Goal: Transaction & Acquisition: Purchase product/service

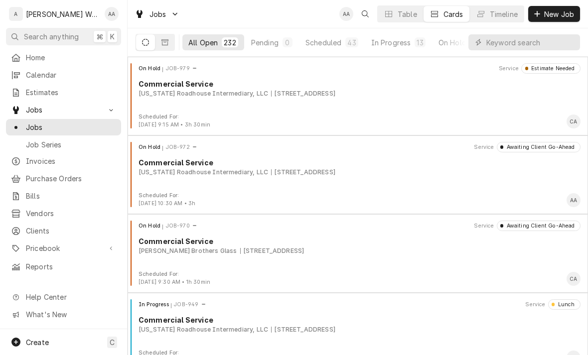
click at [44, 76] on span "Calendar" at bounding box center [71, 75] width 90 height 10
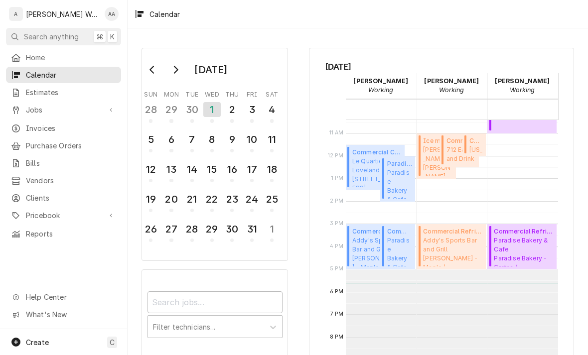
scroll to position [238, 0]
click at [458, 248] on span "Addy's Sports Bar and Grill Addy's - Maple / 14615 W Maple Rd, Omaha, NE 68116" at bounding box center [453, 250] width 60 height 30
click at [395, 247] on span "Paradise Bakery & Cafe Paradise Bakery - Gretna / 21209 Nebraska Crossing Dr, G…" at bounding box center [399, 250] width 25 height 30
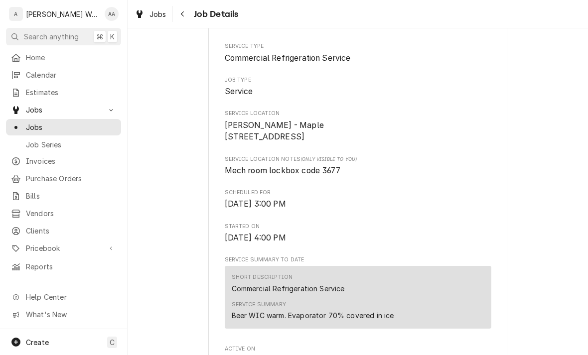
scroll to position [130, 0]
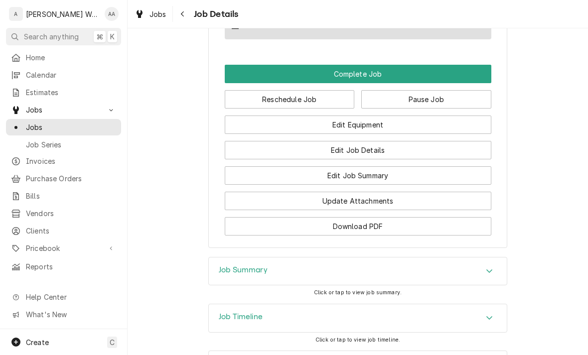
scroll to position [636, 0]
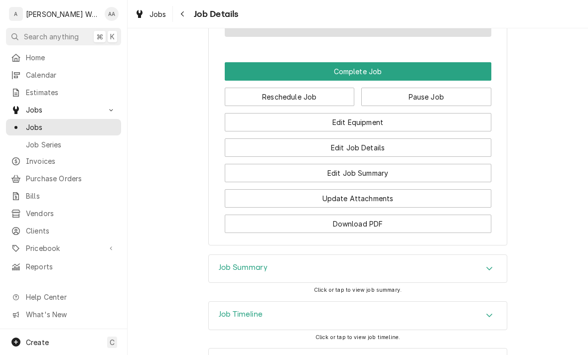
click at [452, 126] on button "Edit Equipment" at bounding box center [358, 122] width 267 height 18
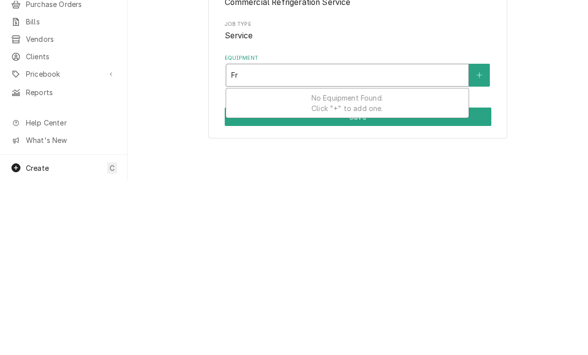
type input "Fre"
click at [477, 238] on button "Equipment" at bounding box center [479, 249] width 21 height 23
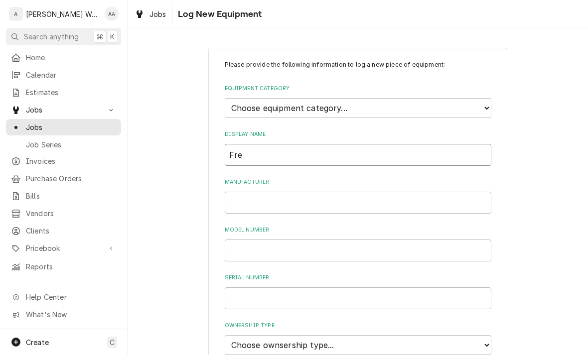
click at [231, 145] on input "Fre" at bounding box center [358, 155] width 267 height 22
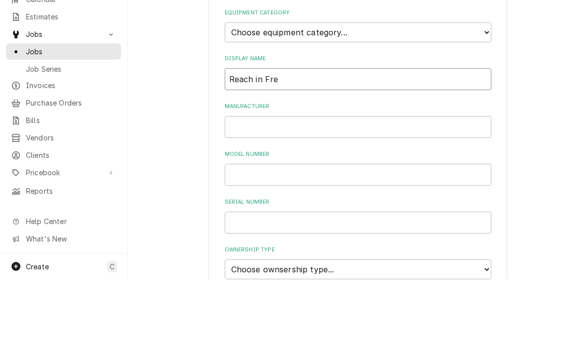
click at [370, 144] on input "Reach in Fre" at bounding box center [358, 155] width 267 height 22
type input "Reach in Freezer"
click at [246, 192] on input "Manufacturer" at bounding box center [358, 203] width 267 height 22
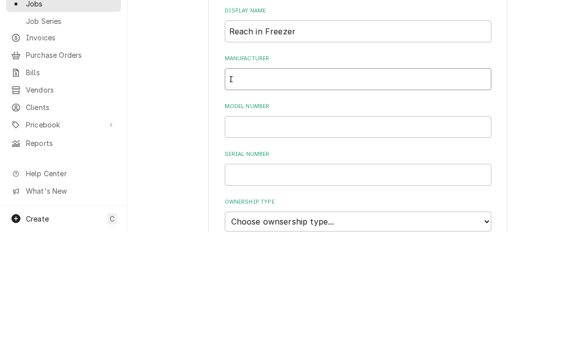
type input "I"
type input "Everest"
click at [248, 240] on input "Model Number" at bounding box center [358, 251] width 267 height 22
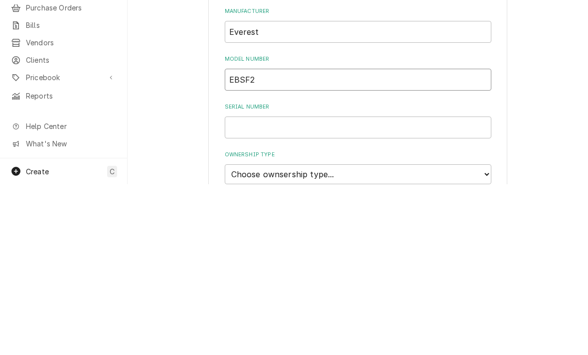
type input "EBSF2"
click at [393, 287] on input "Serial Number" at bounding box center [358, 298] width 267 height 22
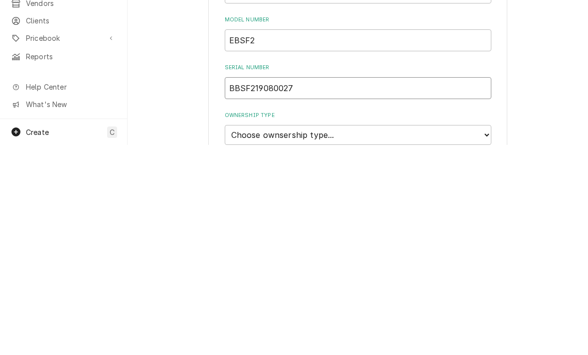
type input "BBSF219080027"
click at [445, 335] on select "Choose ownsership type... Unknown Owned Leased Rented" at bounding box center [358, 345] width 267 height 20
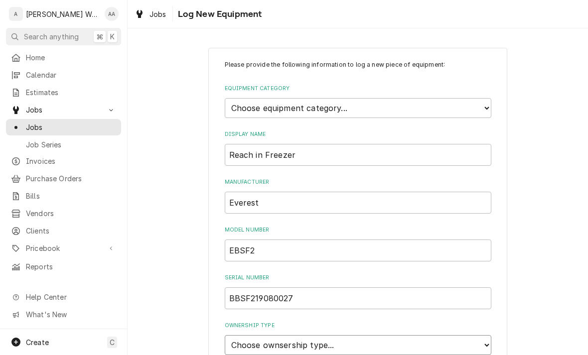
select select "1"
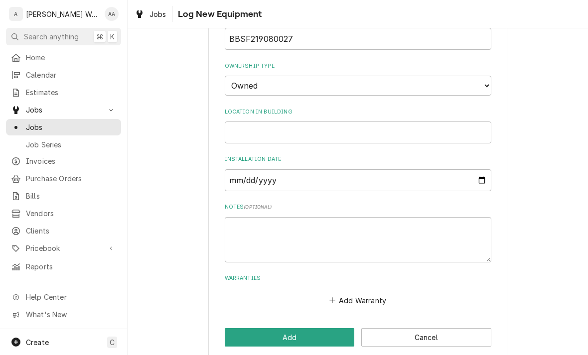
click at [254, 328] on button "Add" at bounding box center [290, 337] width 130 height 18
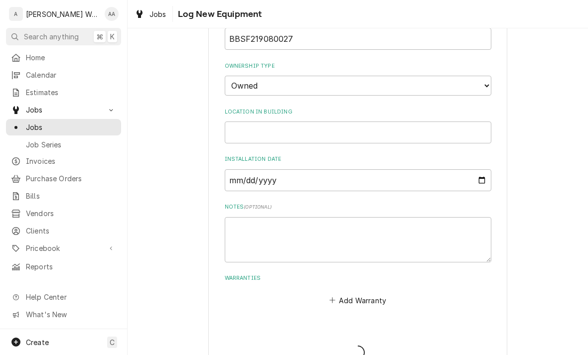
scroll to position [56, 0]
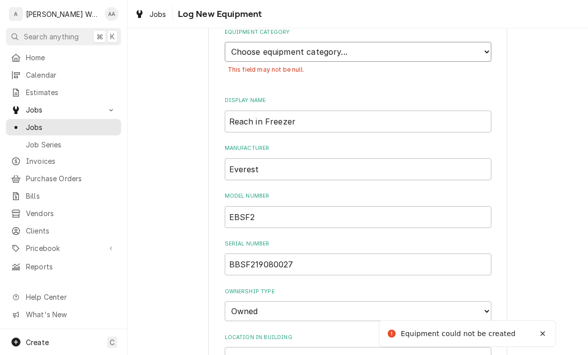
click at [249, 54] on select "Choose equipment category... Ice Machines Refrigeration Beverage Equipment Work…" at bounding box center [358, 52] width 267 height 20
select select "8"
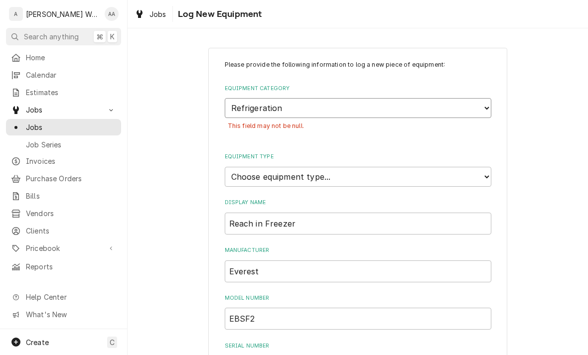
scroll to position [0, 0]
click at [244, 167] on select "Choose equipment type... Bar Refrigeration Blast Chiller Chef Base Freezer Chef…" at bounding box center [358, 177] width 267 height 20
select select "70"
click at [256, 213] on input "Reach in Freezer" at bounding box center [358, 224] width 267 height 22
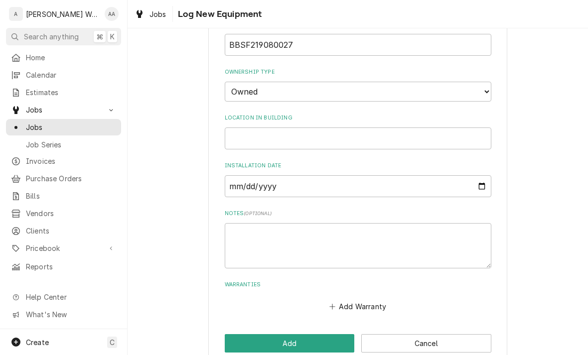
type input "Reach-in Freezer"
click at [242, 334] on button "Add" at bounding box center [290, 343] width 130 height 18
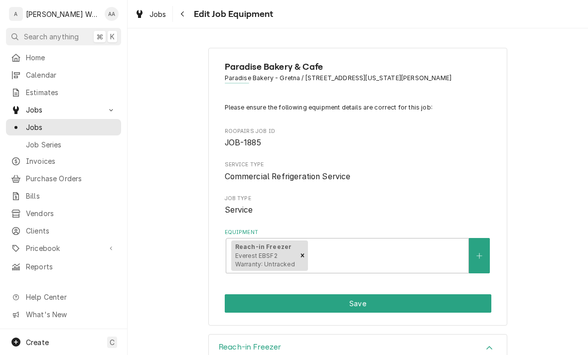
click at [439, 300] on button "Save" at bounding box center [358, 303] width 267 height 18
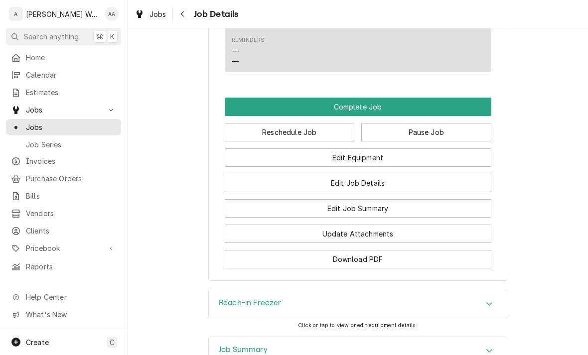
scroll to position [599, 0]
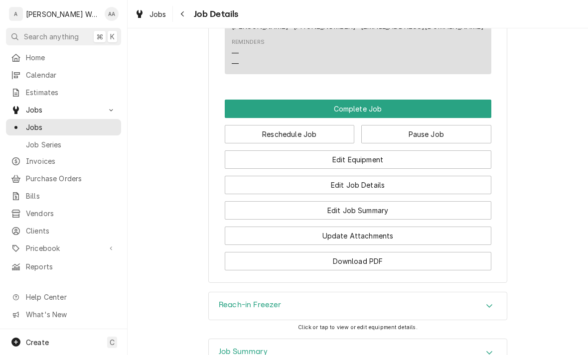
click at [452, 214] on button "Edit Job Summary" at bounding box center [358, 210] width 267 height 18
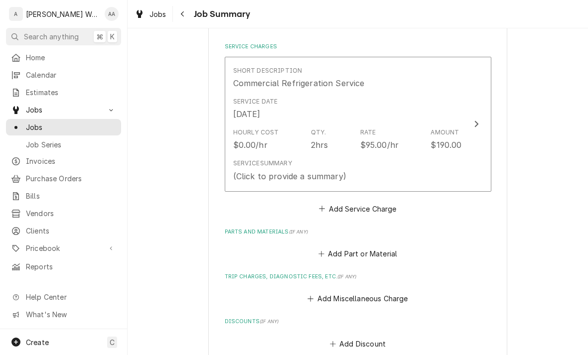
click at [463, 149] on button "Short Description Commercial Refrigeration Service Service Date Oct 1, 2025 Hou…" at bounding box center [358, 124] width 267 height 135
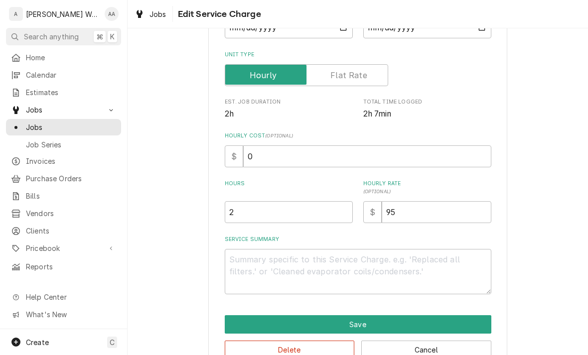
scroll to position [164, 0]
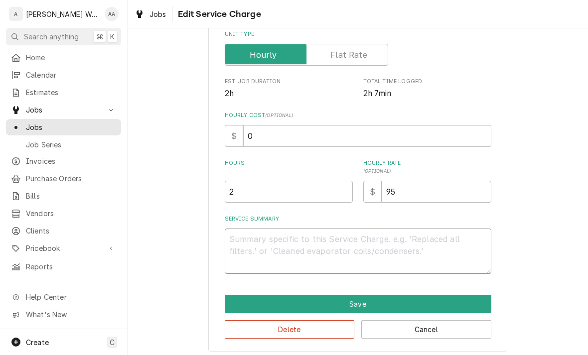
click at [239, 237] on textarea "Service Summary" at bounding box center [358, 251] width 267 height 45
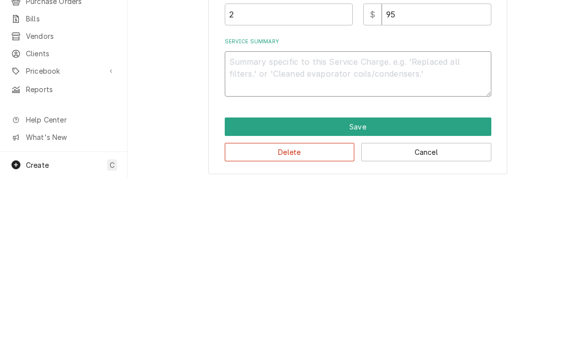
type textarea "x"
type textarea "Ev"
type textarea "x"
type textarea "Eva"
type textarea "x"
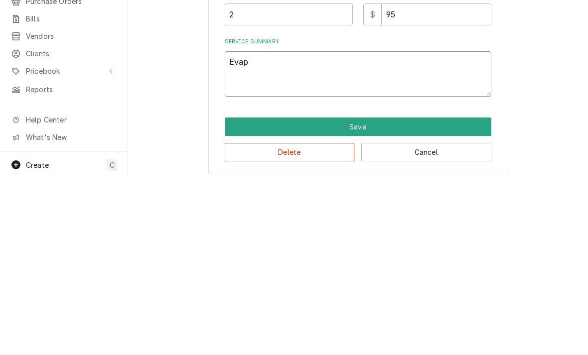
type textarea "Evap"
type textarea "x"
type textarea "Evap is"
type textarea "x"
type textarea "Evap is"
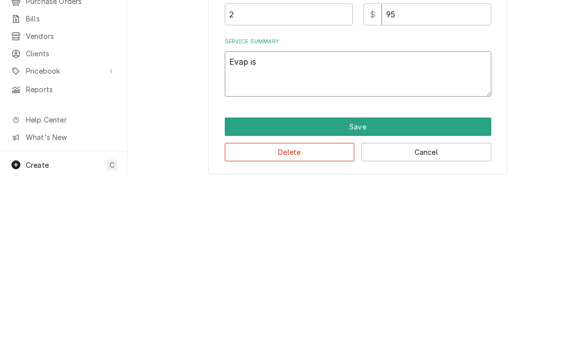
type textarea "x"
type textarea "Evap is c"
type textarea "x"
type textarea "Evap is co"
type textarea "x"
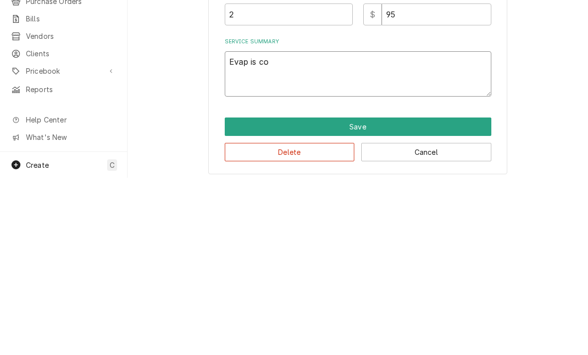
type textarea "Evap is cov"
type textarea "x"
type textarea "Evap is cove"
type textarea "x"
type textarea "Evap is cover"
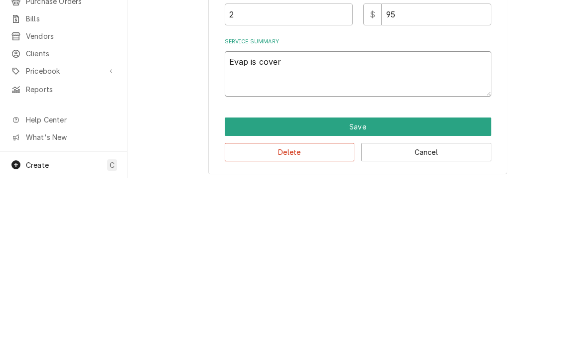
type textarea "x"
type textarea "Evap is covere"
type textarea "x"
type textarea "Evap is covered"
type textarea "x"
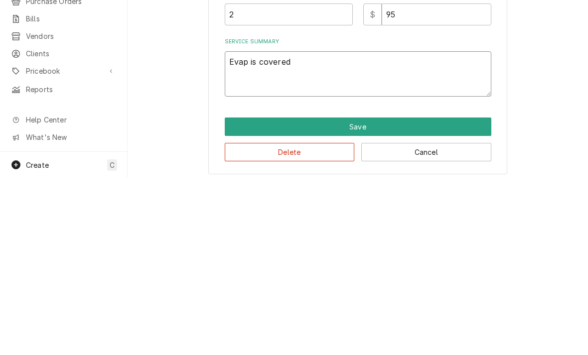
type textarea "Evap is covered"
type textarea "x"
type textarea "Evap is covered i"
type textarea "x"
type textarea "Evap is covered in"
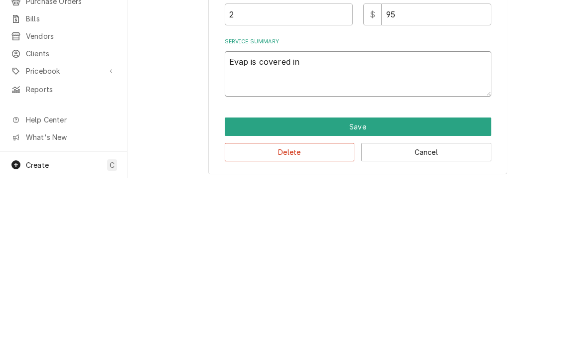
type textarea "x"
type textarea "Evap is covered in"
type textarea "x"
type textarea "Evap is covered in i"
type textarea "x"
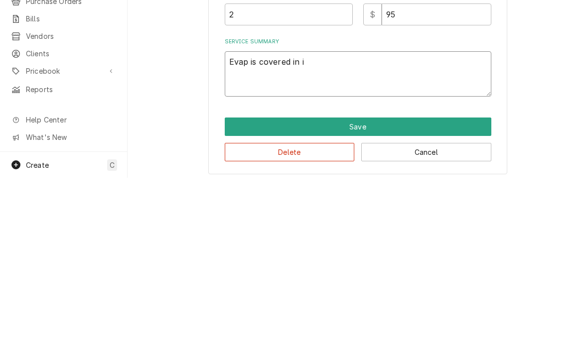
type textarea "Evap is covered in ic"
type textarea "x"
type textarea "Evap is covered in ice"
type textarea "x"
type textarea "Evap is covered in ice"
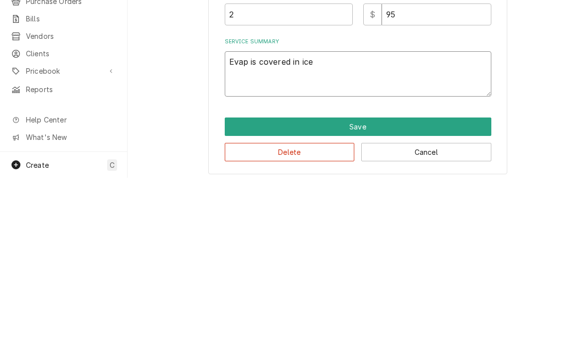
type textarea "x"
type textarea "Evap is covered in ice."
type textarea "x"
type textarea "Evap is covered in ice. P"
type textarea "x"
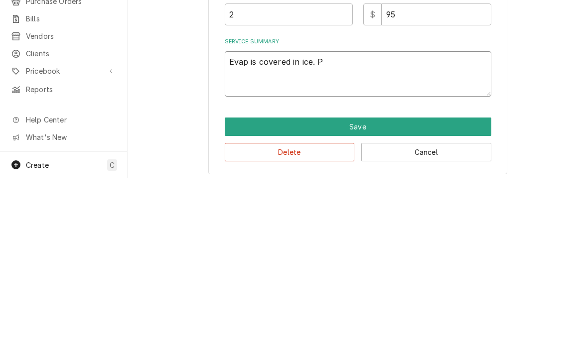
type textarea "Evap is covered in ice. Pu"
type textarea "x"
type textarea "Evap is covered in ice. Put"
type textarea "x"
type textarea "Evap is covered in ice. Put"
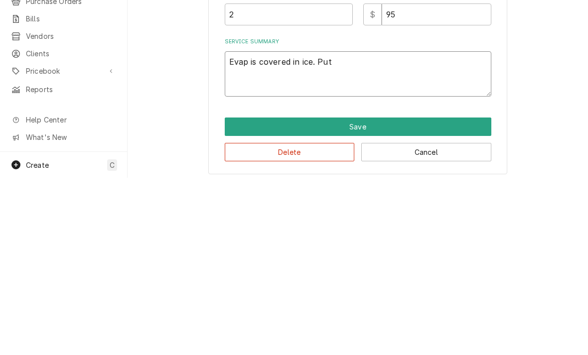
type textarea "x"
type textarea "Evap is covered in ice. Put un"
type textarea "x"
type textarea "Evap is covered in ice. Put uni"
type textarea "x"
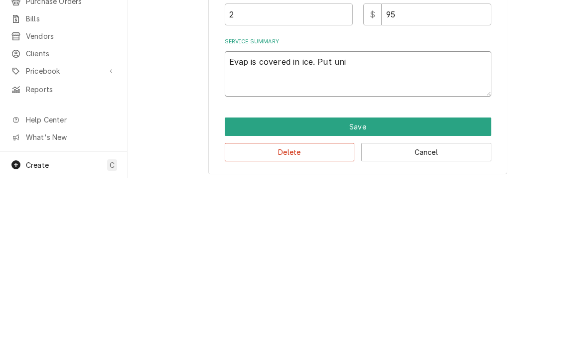
type textarea "Evap is covered in ice. Put unit"
type textarea "x"
type textarea "Evap is covered in ice. Put unit i"
type textarea "x"
type textarea "Evap is covered in ice. Put unit in"
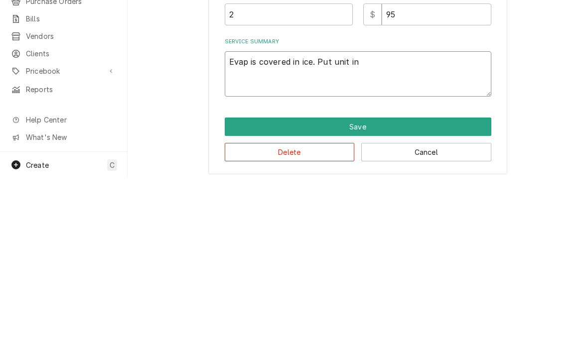
type textarea "x"
type textarea "Evap is covered in ice. Put unit ind"
type textarea "x"
type textarea "Evap is covered in ice. Put unit indor"
type textarea "x"
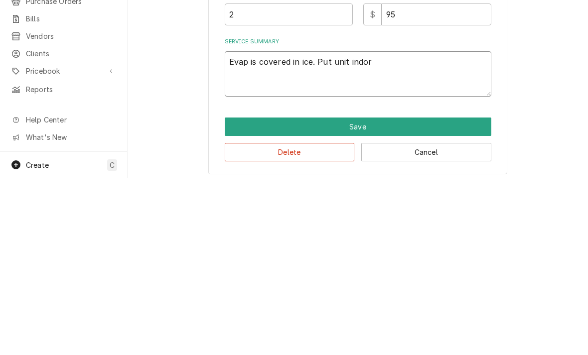
type textarea "Evap is covered in ice. Put unit indoor"
type textarea "x"
type textarea "Evap is covered in ice. Put unit indoor"
type textarea "x"
type textarea "Evap is covered in ice. Put unit indoo"
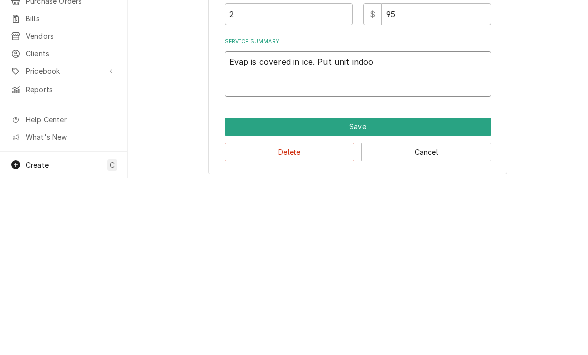
type textarea "x"
type textarea "Evap is covered in ice. Put unit ind"
type textarea "x"
type textarea "Evap is covered in ice. Put unit in"
type textarea "x"
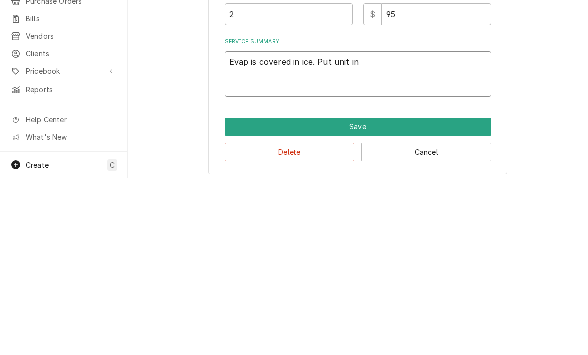
type textarea "Evap is covered in ice. Put unit int"
type textarea "x"
type textarea "Evap is covered in ice. Put unit into"
type textarea "x"
type textarea "Evap is covered in ice. Put unit into"
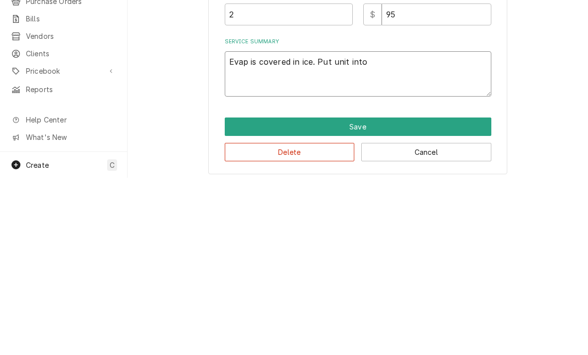
type textarea "x"
type textarea "Evap is covered in ice. Put unit into d"
type textarea "x"
type textarea "Evap is covered in ice. Put unit into de"
type textarea "x"
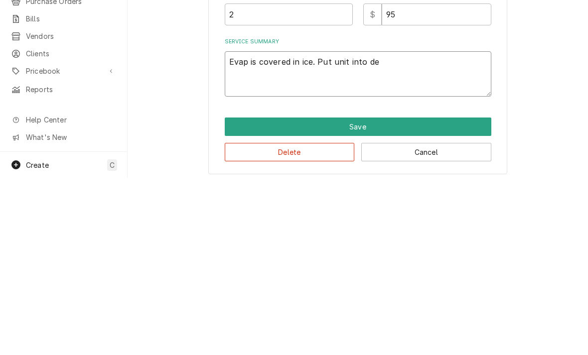
type textarea "Evap is covered in ice. Put unit into def"
type textarea "x"
type textarea "Evap is covered in ice. Put unit into defro"
type textarea "x"
type textarea "Evap is covered in ice. Put unit into defros"
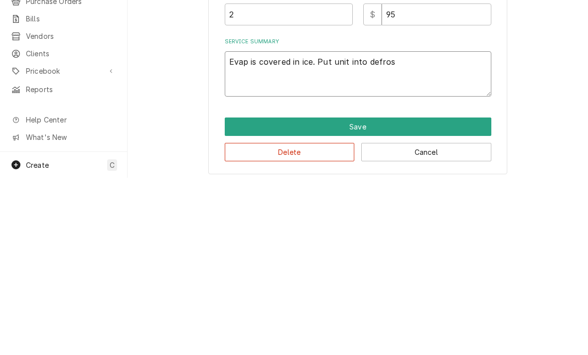
type textarea "x"
type textarea "Evap is covered in ice. Put unit into defrost"
type textarea "x"
type textarea "Evap is covered in ice. Put unit into defrost"
type textarea "x"
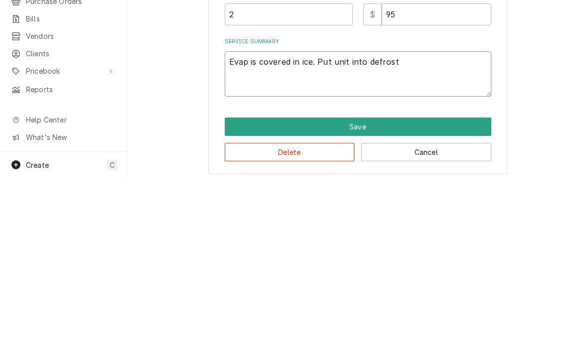
type textarea "Evap is covered in ice. Put unit into defrost -"
type textarea "x"
type textarea "Evap is covered in ice. Put unit into defrost - c"
type textarea "x"
type textarea "Evap is covered in ice. Put unit into defrost - co"
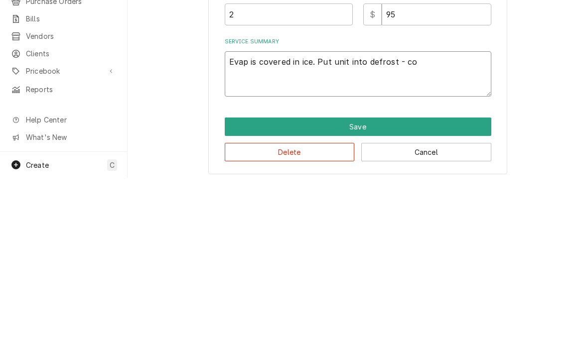
type textarea "x"
type textarea "Evap is covered in ice. Put unit into defrost - comp"
type textarea "x"
type textarea "Evap is covered in ice. Put unit into defrost - compr"
type textarea "x"
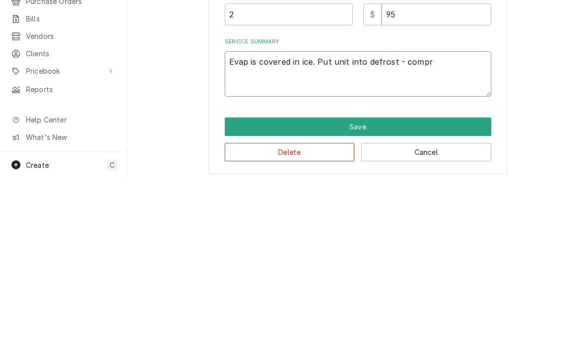
type textarea "Evap is covered in ice. Put unit into defrost - compre"
type textarea "x"
type textarea "Evap is covered in ice. Put unit into defrost - compres"
type textarea "x"
type textarea "Evap is covered in ice. Put unit into defrost - compress"
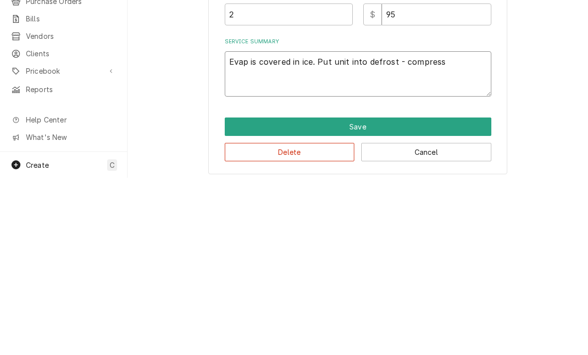
type textarea "x"
type textarea "Evap is covered in ice. Put unit into defrost - compresso"
type textarea "x"
type textarea "Evap is covered in ice. Put unit into defrost - compressor"
type textarea "x"
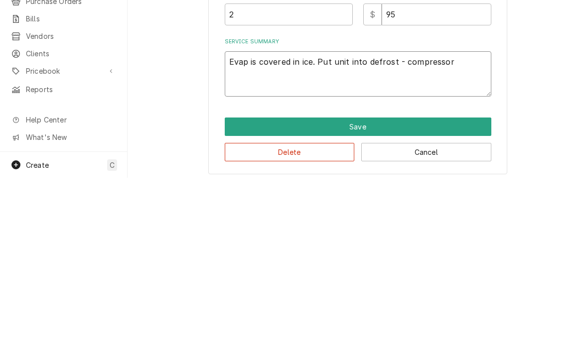
type textarea "Evap is covered in ice. Put unit into defrost - compressor"
type textarea "x"
type textarea "Evap is covered in ice. Put unit into defrost - compressor i"
type textarea "x"
type textarea "Evap is covered in ice. Put unit into defrost - compressor is"
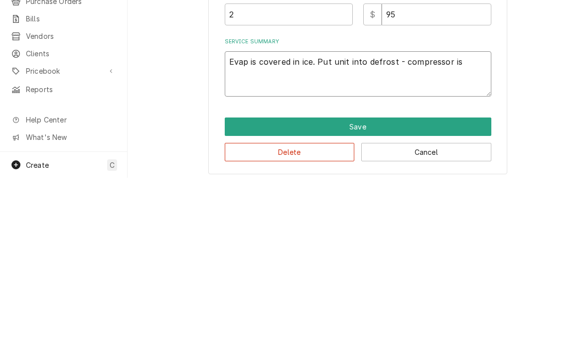
type textarea "x"
type textarea "Evap is covered in ice. Put unit into defrost - compressor is"
type textarea "x"
type textarea "Evap is covered in ice. Put unit into defrost - compressor is ru"
type textarea "x"
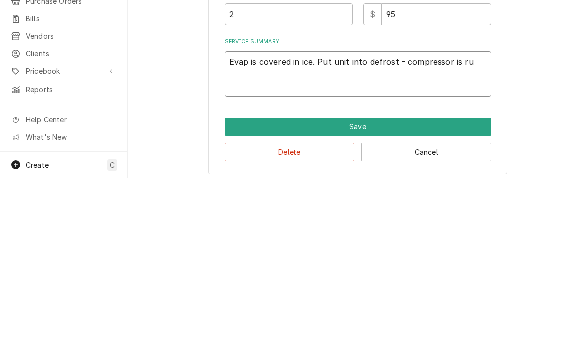
type textarea "Evap is covered in ice. Put unit into defrost - compressor is run"
type textarea "x"
type textarea "Evap is covered in ice. Put unit into defrost - compressor is runn"
type textarea "x"
type textarea "Evap is covered in ice. Put unit into defrost - compressor is runni"
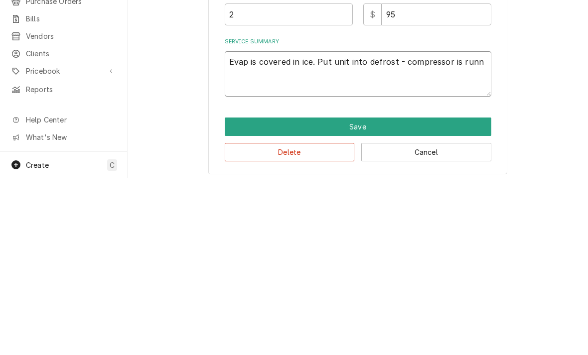
type textarea "x"
type textarea "Evap is covered in ice. Put unit into defrost - compressor is runnig"
type textarea "x"
type textarea "Evap is covered in ice. Put unit into defrost - compressor is runnign"
type textarea "x"
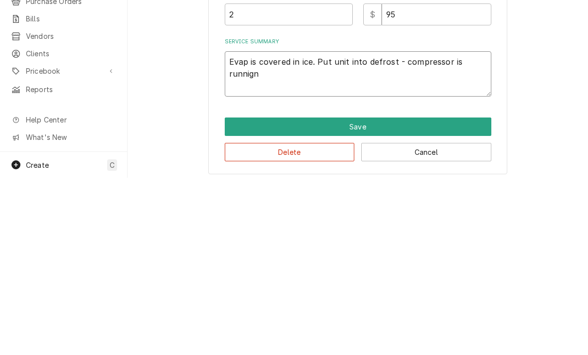
type textarea "Evap is covered in ice. Put unit into defrost - compressor is runnigne"
type textarea "x"
type textarea "Evap is covered in ice. Put unit into defrost - compressor is runnignei"
type textarea "x"
type textarea "Evap is covered in ice. Put unit into defrost - compressor is runnigneit"
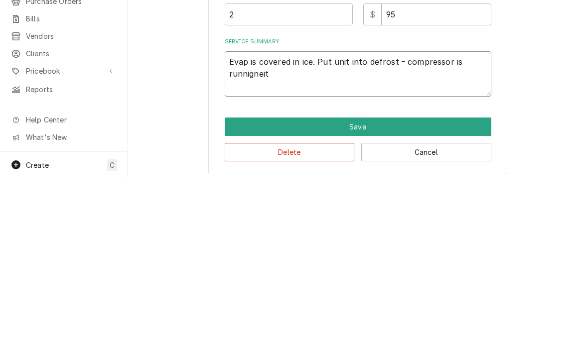
type textarea "x"
type textarea "Evap is covered in ice. Put unit into defrost - compressor is runnigneith"
type textarea "x"
type textarea "Evap is covered in ice. Put unit into defrost - compressor is running with"
type textarea "x"
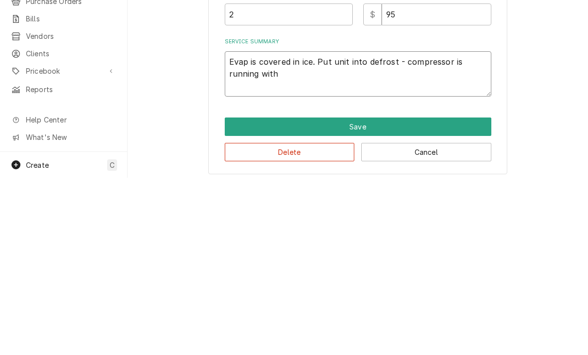
type textarea "Evap is covered in ice. Put unit into defrost - compressor is running with h"
type textarea "x"
type textarea "Evap is covered in ice. Put unit into defrost - compressor is running with he"
type textarea "x"
type textarea "Evap is covered in ice. Put unit into defrost - compressor is running with hes"
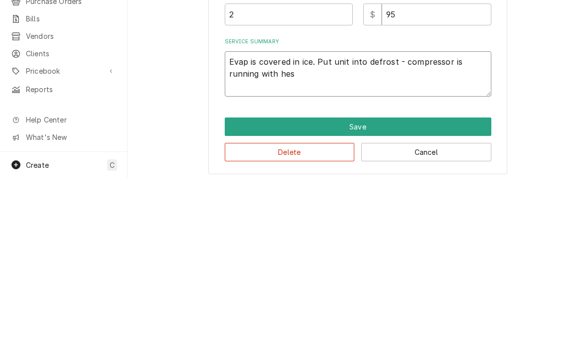
type textarea "x"
type textarea "Evap is covered in ice. Put unit into defrost - compressor is running with hest"
type textarea "x"
type textarea "Evap is covered in ice. Put unit into defrost - compressor is running with heste"
type textarea "x"
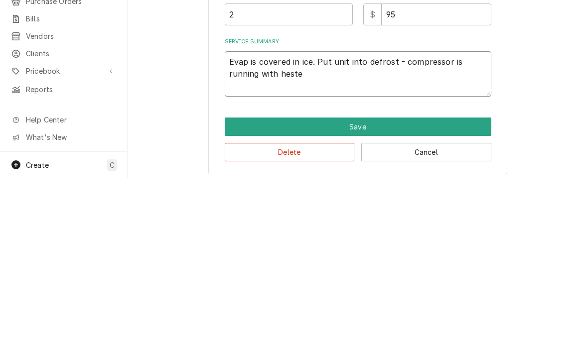
type textarea "Evap is covered in ice. Put unit into defrost - compressor is running with hest…"
type textarea "x"
type textarea "Evap is covered in ice. Put unit into defrost - compressor is running with hest…"
type textarea "x"
type textarea "Evap is covered in ice. Put unit into defrost - compressor is running with heat…"
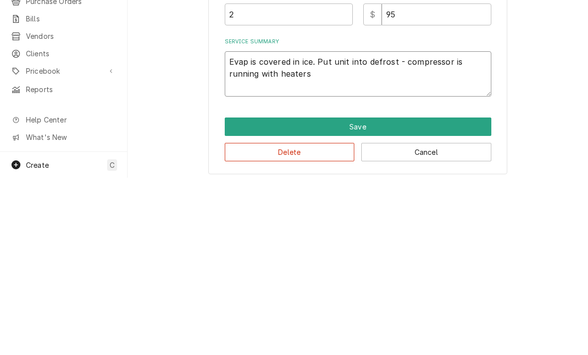
type textarea "x"
type textarea "Evap is covered in ice. Put unit into defrost - compressor is running with heat…"
type textarea "x"
type textarea "Evap is covered in ice. Put unit into defrost - compressor is running with heat…"
type textarea "x"
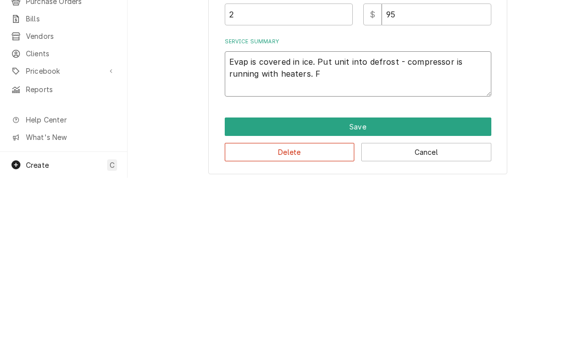
type textarea "Evap is covered in ice. Put unit into defrost - compressor is running with heat…"
type textarea "x"
type textarea "Evap is covered in ice. Put unit into defrost - compressor is running with heat…"
type textarea "x"
type textarea "Evap is covered in ice. Put unit into defrost - compressor is running with heat…"
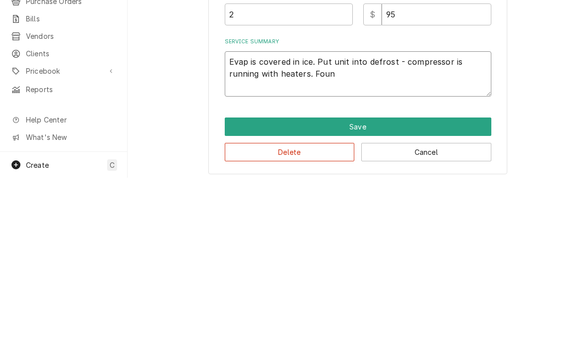
type textarea "x"
type textarea "Evap is covered in ice. Put unit into defrost - compressor is running with heat…"
type textarea "x"
type textarea "Evap is covered in ice. Put unit into defrost - compressor is running with heat…"
type textarea "x"
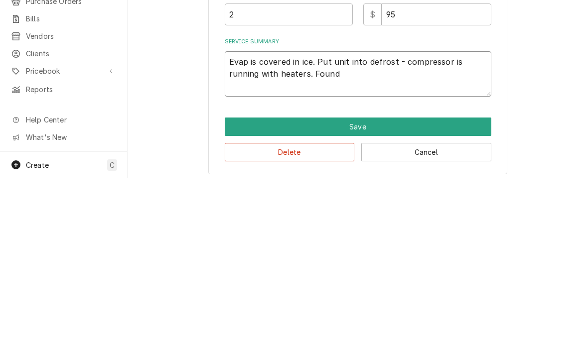
type textarea "Evap is covered in ice. Put unit into defrost - compressor is running with heat…"
type textarea "x"
type textarea "Evap is covered in ice. Put unit into defrost - compressor is running with heat…"
type textarea "x"
type textarea "Evap is covered in ice. Put unit into defrost - compressor is running with heat…"
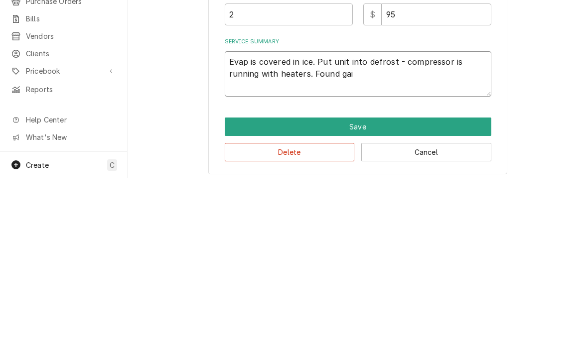
type textarea "x"
type textarea "Evap is covered in ice. Put unit into defrost - compressor is running with heat…"
type textarea "x"
type textarea "Evap is covered in ice. Put unit into defrost - compressor is running with heat…"
type textarea "x"
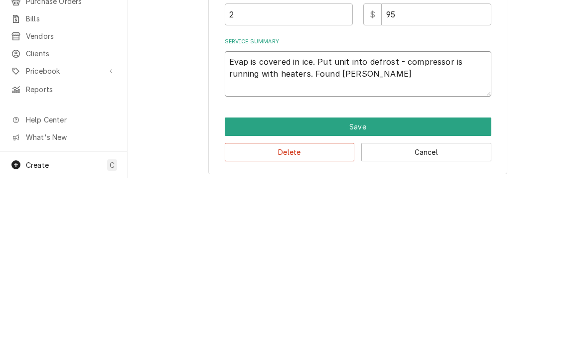
type textarea "Evap is covered in ice. Put unit into defrost - compressor is running with heat…"
type textarea "x"
type textarea "Evap is covered in ice. Put unit into defrost - compressor is running with heat…"
type textarea "x"
type textarea "Evap is covered in ice. Put unit into defrost - compressor is running with heat…"
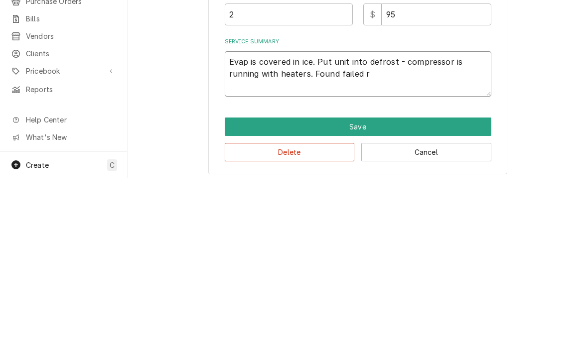
type textarea "x"
type textarea "Evap is covered in ice. Put unit into defrost - compressor is running with heat…"
type textarea "x"
type textarea "Evap is covered in ice. Put unit into defrost - compressor is running with heat…"
type textarea "x"
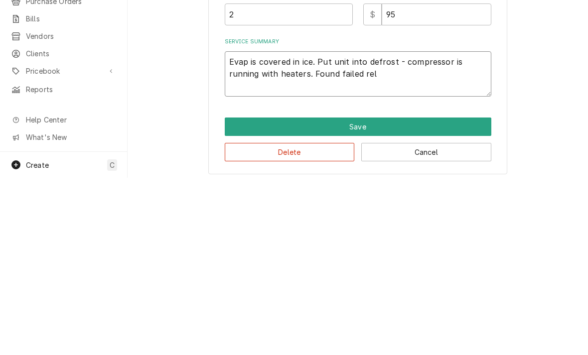
type textarea "Evap is covered in ice. Put unit into defrost - compressor is running with heat…"
type textarea "x"
type textarea "Evap is covered in ice. Put unit into defrost - compressor is running with heat…"
type textarea "x"
type textarea "Evap is covered in ice. Put unit into defrost - compressor is running with heat…"
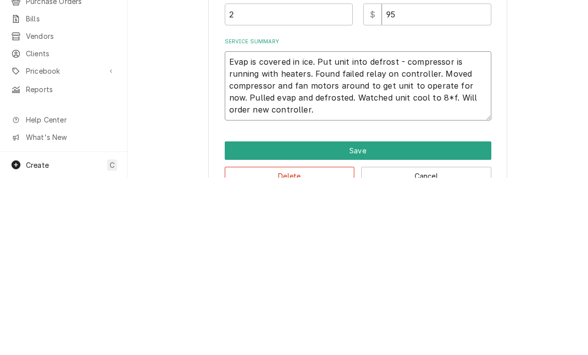
click at [337, 229] on textarea "Evap is covered in ice. Put unit into defrost - compressor is running with heat…" at bounding box center [358, 263] width 267 height 69
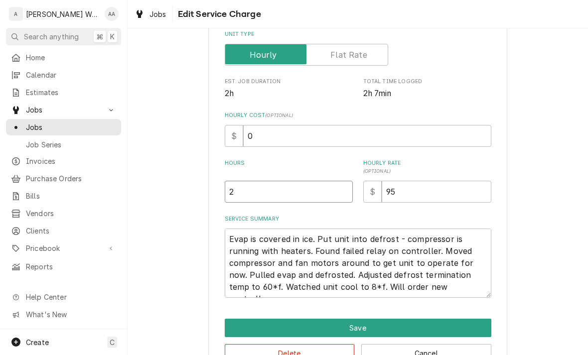
click at [257, 183] on input "2" at bounding box center [289, 192] width 128 height 22
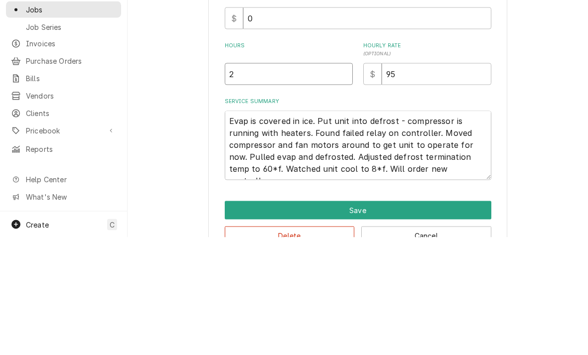
click at [264, 181] on input "2" at bounding box center [289, 192] width 128 height 22
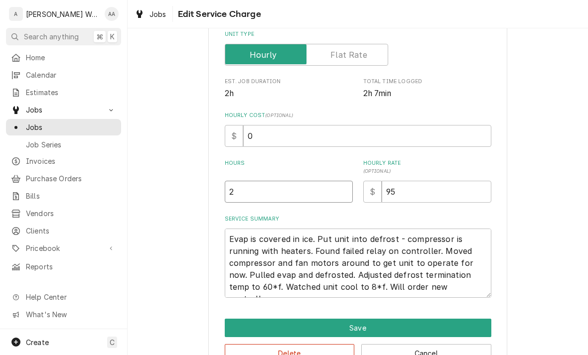
click at [248, 188] on input "2" at bounding box center [289, 192] width 128 height 22
click at [234, 327] on button "Save" at bounding box center [358, 328] width 267 height 18
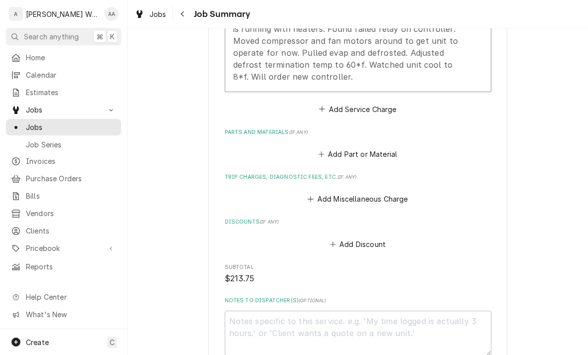
scroll to position [402, 0]
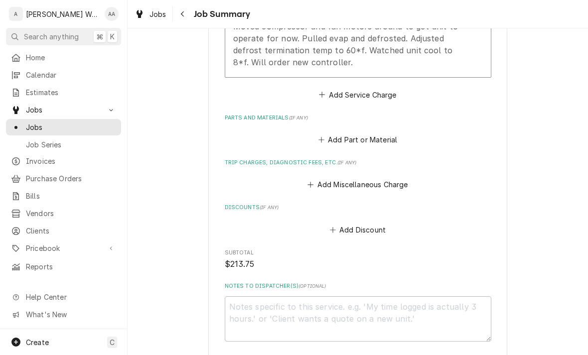
click at [395, 183] on button "Add Miscellaneous Charge" at bounding box center [358, 185] width 104 height 14
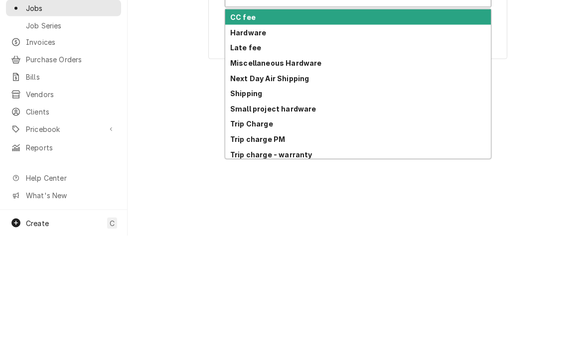
click at [238, 239] on strong "Trip Charge" at bounding box center [251, 243] width 43 height 8
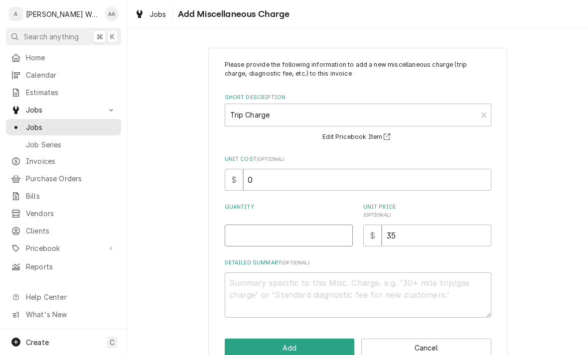
click at [248, 239] on input "Quantity" at bounding box center [289, 236] width 128 height 22
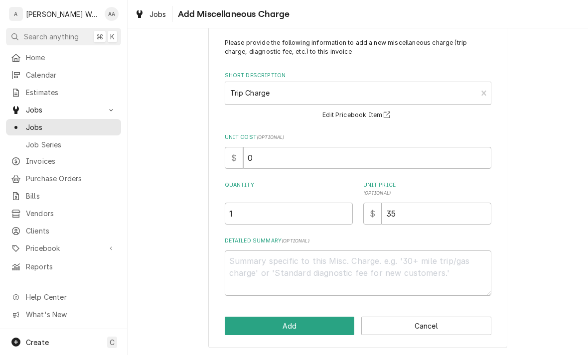
click at [247, 326] on button "Add" at bounding box center [290, 326] width 130 height 18
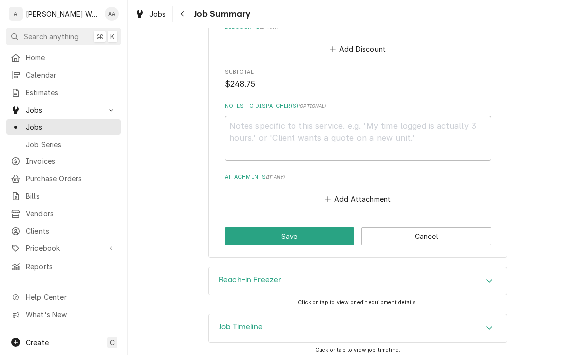
scroll to position [660, 0]
click at [243, 233] on button "Save" at bounding box center [290, 237] width 130 height 18
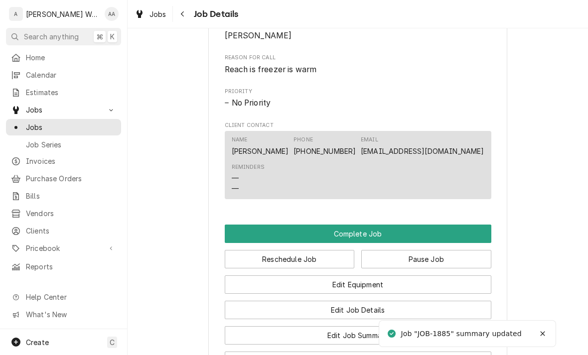
scroll to position [599, 0]
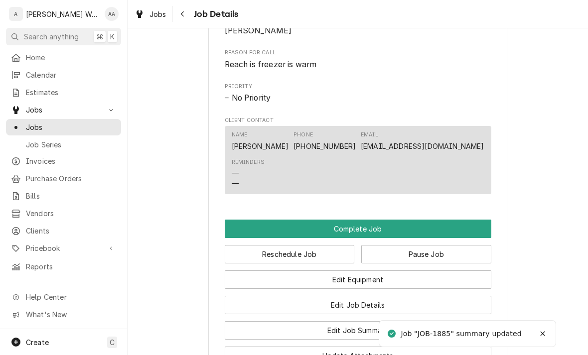
click at [469, 250] on button "Pause Job" at bounding box center [426, 254] width 130 height 18
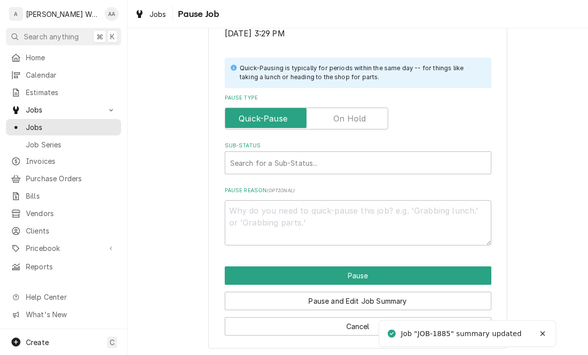
scroll to position [200, 0]
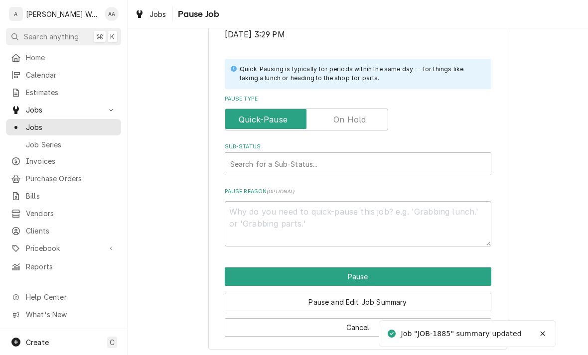
click at [361, 118] on label "Pause Type" at bounding box center [306, 120] width 163 height 22
click at [361, 118] on input "Pause Type" at bounding box center [306, 120] width 154 height 22
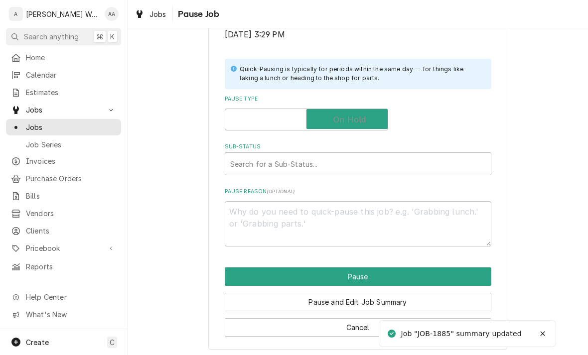
checkbox input "true"
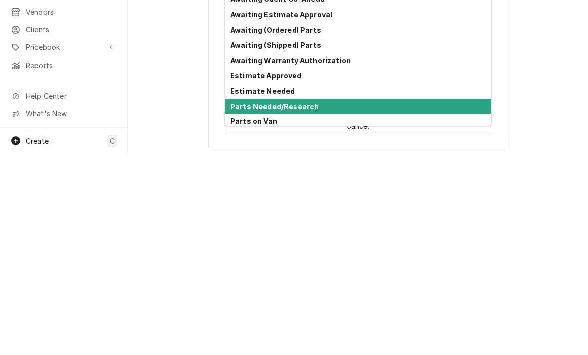
click at [246, 303] on strong "Parts Needed/Research" at bounding box center [274, 307] width 89 height 8
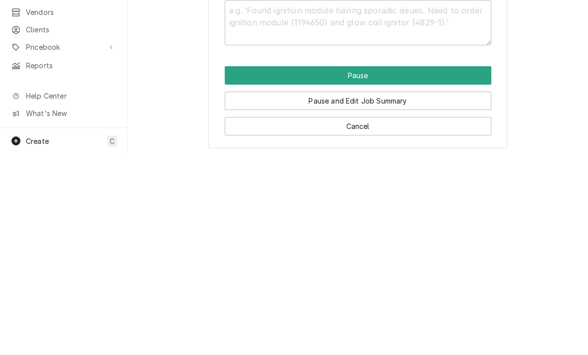
scroll to position [188, 0]
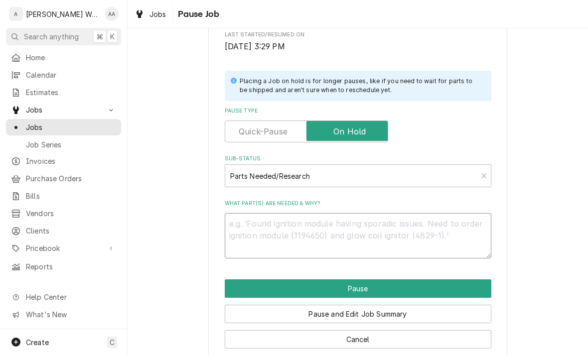
click at [242, 225] on textarea "What part(s) are needed & why?" at bounding box center [358, 235] width 267 height 45
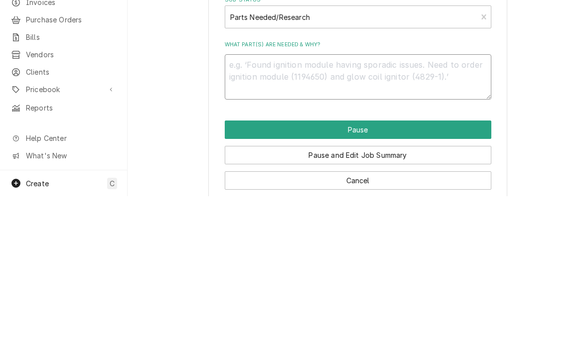
type textarea "x"
type textarea "Co"
type textarea "x"
type textarea "Con"
type textarea "x"
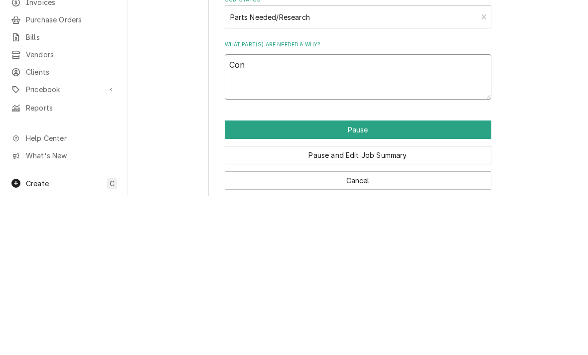
type textarea "Cont"
type textarea "x"
type textarea "Contr"
type textarea "x"
type textarea "Contro"
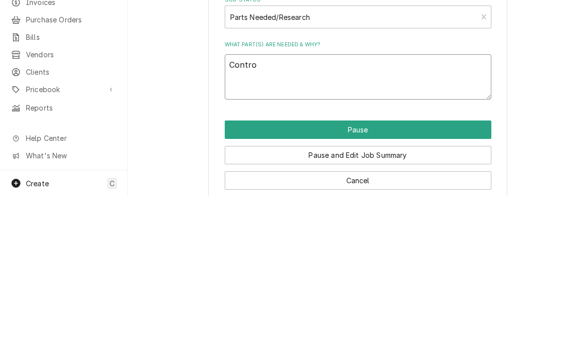
type textarea "x"
type textarea "Controll"
type textarea "x"
type textarea "Controlle"
type textarea "x"
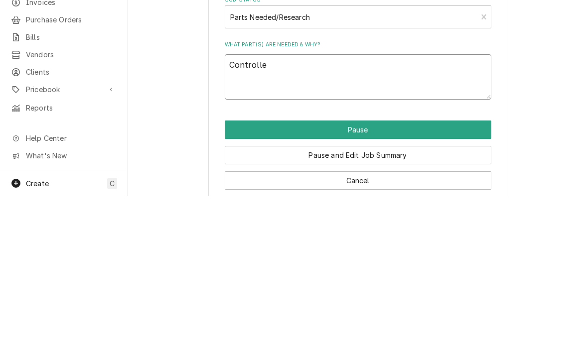
type textarea "Controller"
type textarea "x"
type textarea "Controller"
click at [455, 279] on button "Pause" at bounding box center [358, 288] width 267 height 18
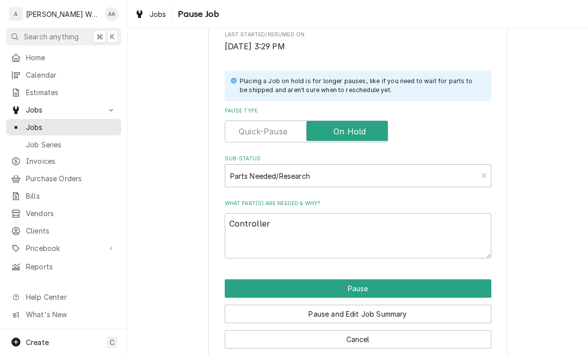
type textarea "x"
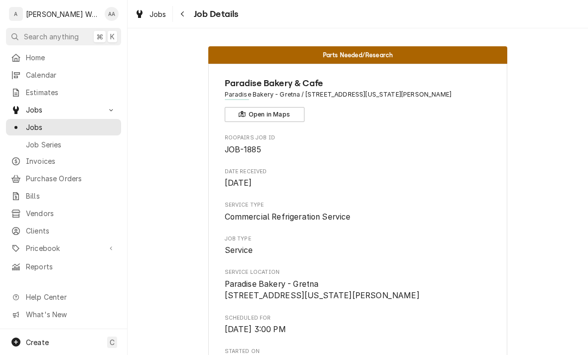
click at [30, 74] on span "Calendar" at bounding box center [71, 75] width 90 height 10
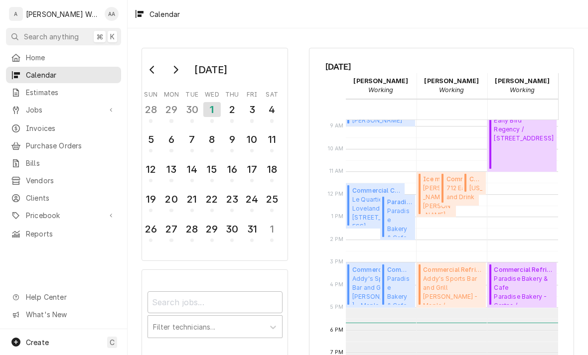
scroll to position [184, 0]
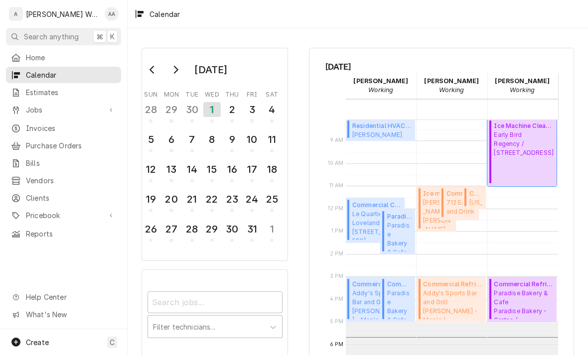
click at [521, 157] on span "Early Bird Regency / [STREET_ADDRESS]" at bounding box center [524, 144] width 60 height 27
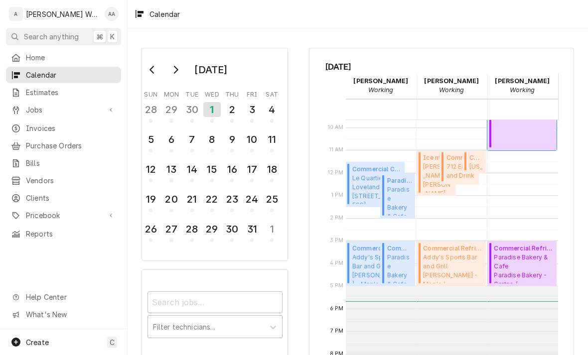
scroll to position [220, 0]
click at [478, 158] on span "Commercial Cooking Equipment Service ( Parts Needed/Research )" at bounding box center [475, 157] width 13 height 9
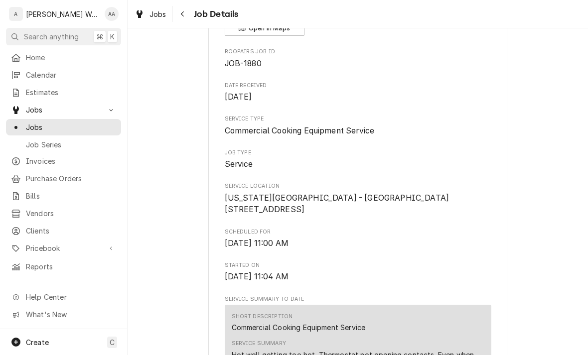
scroll to position [83, 0]
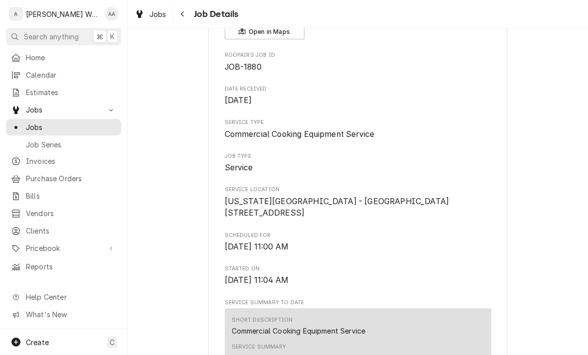
click at [44, 70] on span "Calendar" at bounding box center [71, 75] width 90 height 10
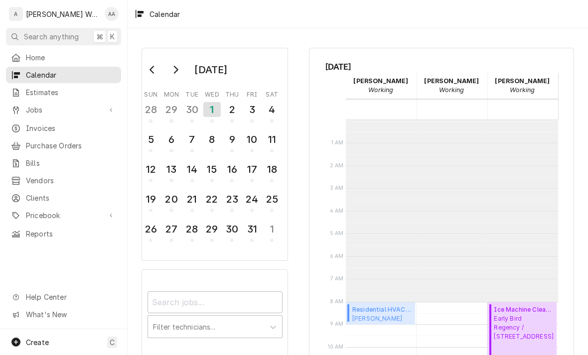
scroll to position [181, 0]
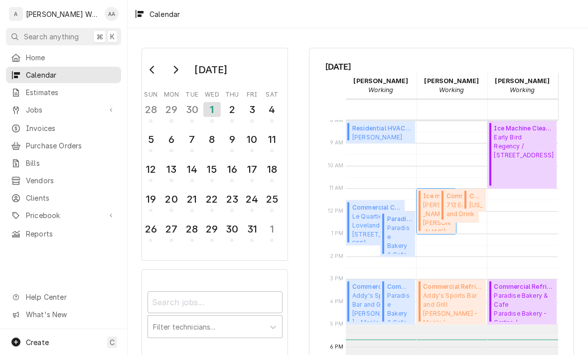
click at [425, 221] on span "Buck Snort Buck Snort - Oakland / 310 Dr Van Zee Rd, Oakland, IA 51560" at bounding box center [437, 216] width 29 height 30
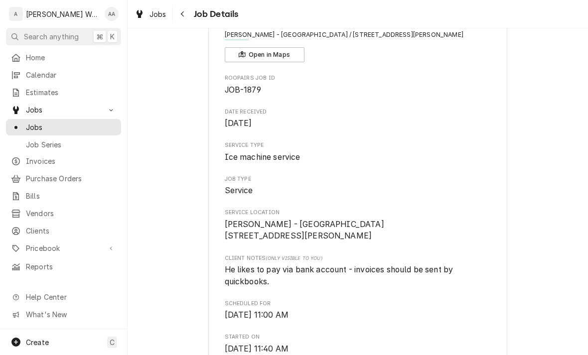
scroll to position [64, 0]
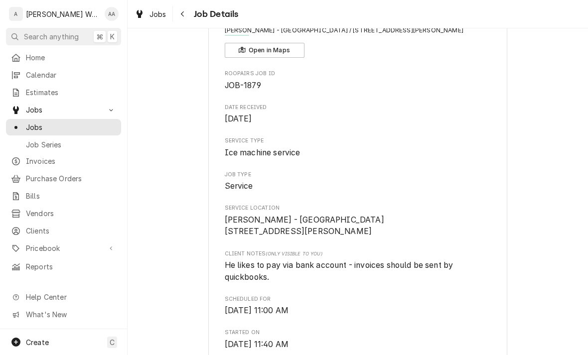
click at [22, 70] on div "Calendar" at bounding box center [63, 75] width 105 height 10
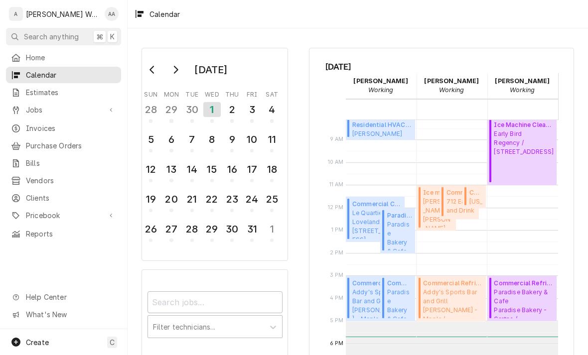
scroll to position [211, 0]
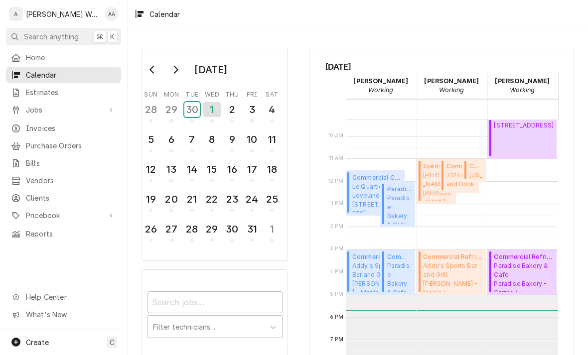
click at [196, 113] on div "30" at bounding box center [191, 109] width 15 height 15
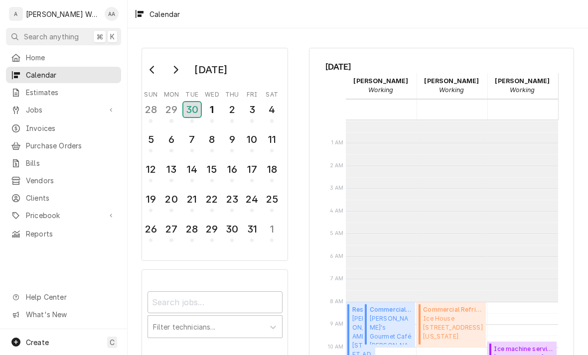
scroll to position [181, 0]
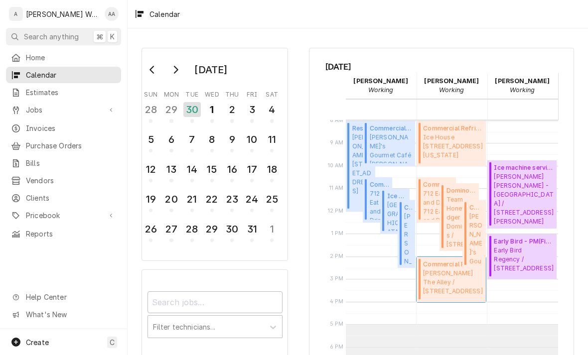
click at [448, 279] on span "[PERSON_NAME] The Alley / [STREET_ADDRESS]" at bounding box center [453, 282] width 60 height 27
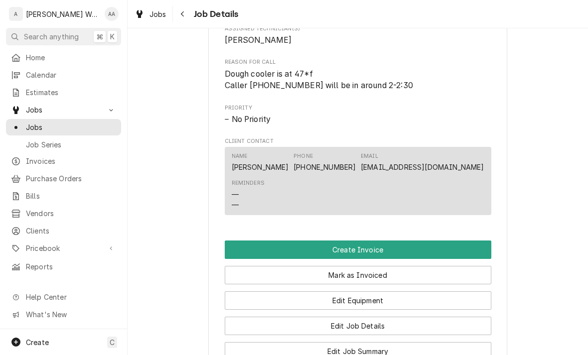
scroll to position [494, 0]
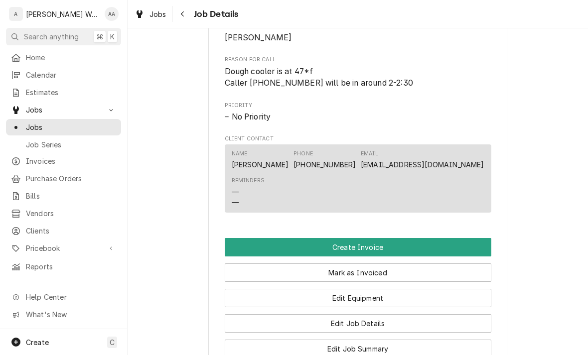
click at [469, 248] on button "Create Invoice" at bounding box center [358, 247] width 267 height 18
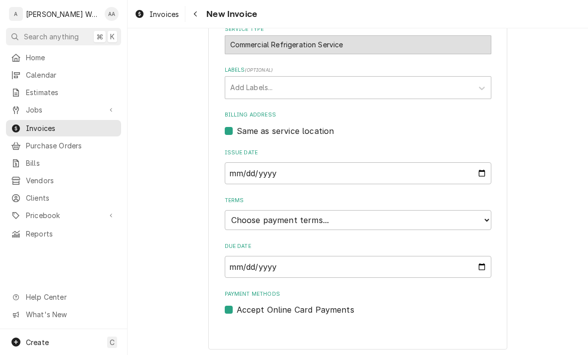
scroll to position [281, 0]
click at [477, 220] on select "Choose payment terms... Same Day Net 7 Net 14 Net 21 Net 30 Net 45 Net 60 Net 90" at bounding box center [358, 221] width 267 height 20
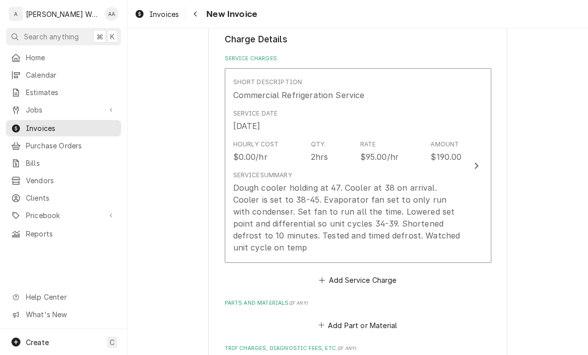
click at [473, 220] on button "Short Description Commercial Refrigeration Service Service Date Sep 30, 2025 Ho…" at bounding box center [358, 165] width 267 height 195
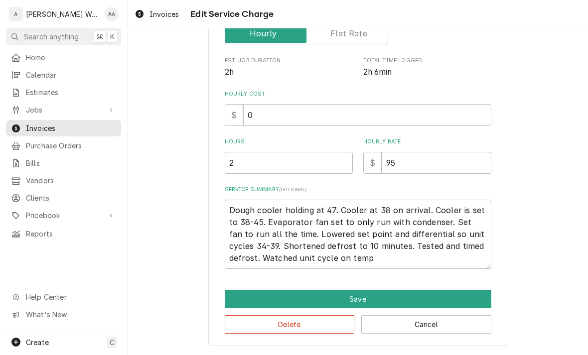
scroll to position [130, 0]
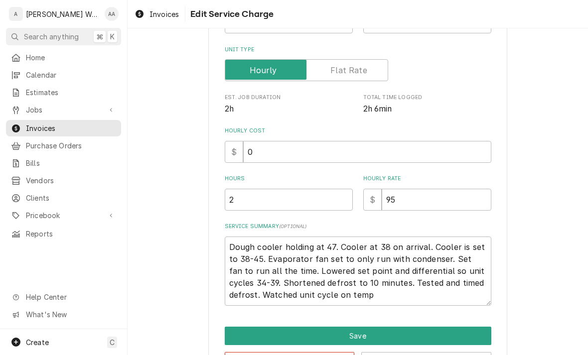
type textarea "x"
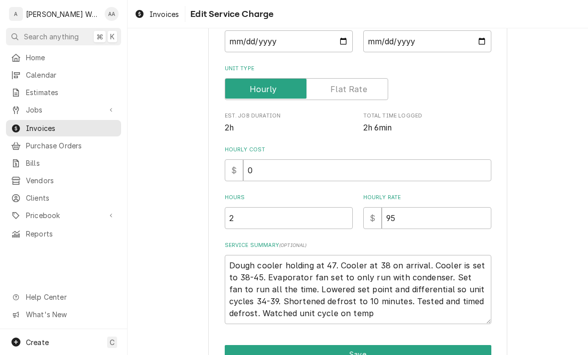
scroll to position [0, 0]
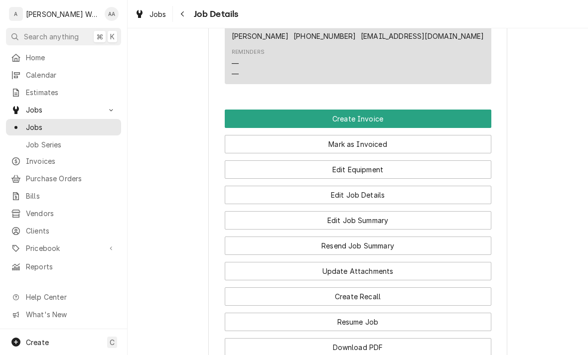
scroll to position [619, 0]
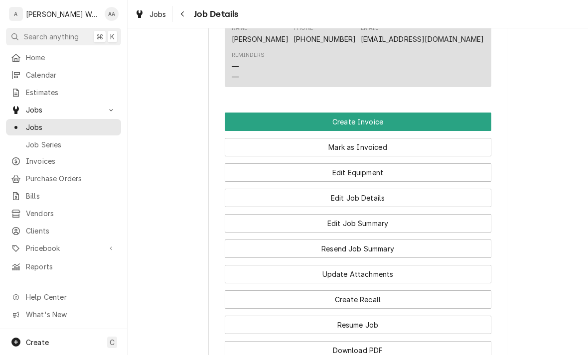
click at [467, 125] on button "Create Invoice" at bounding box center [358, 122] width 267 height 18
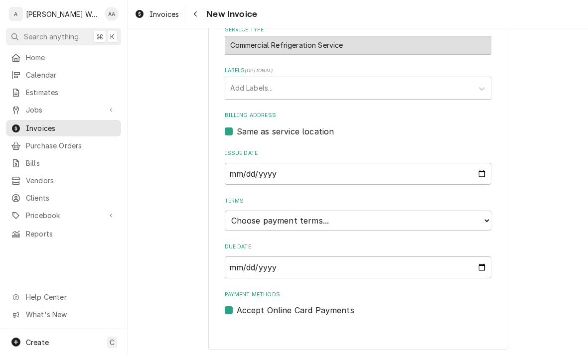
scroll to position [281, 0]
click at [472, 224] on select "Choose payment terms... Same Day Net 7 Net 14 Net 21 Net 30 Net 45 Net 60 Net 90" at bounding box center [358, 221] width 267 height 20
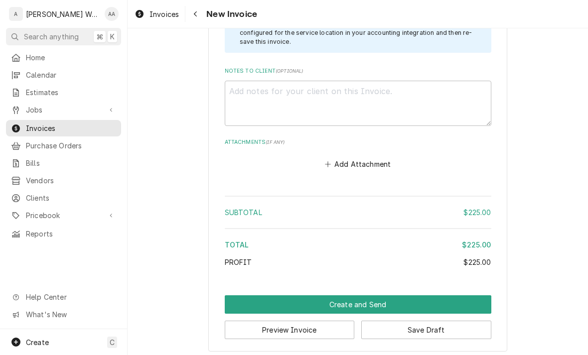
click at [467, 296] on button "Create and Send" at bounding box center [358, 304] width 267 height 18
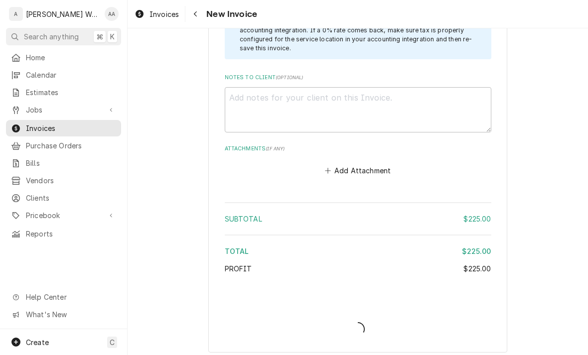
type textarea "x"
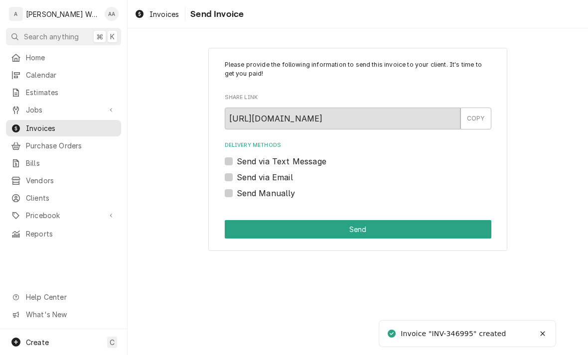
click at [237, 179] on label "Send via Email" at bounding box center [265, 177] width 56 height 12
click at [237, 179] on input "Send via Email" at bounding box center [370, 182] width 267 height 22
checkbox input "true"
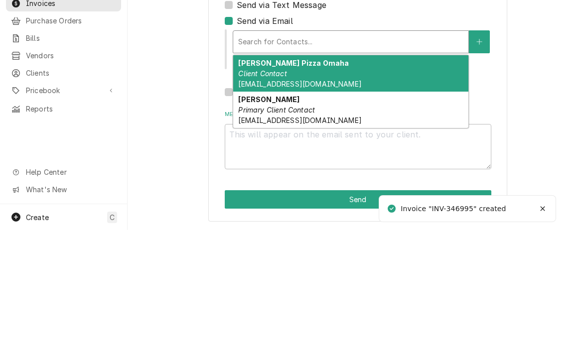
scroll to position [31, 0]
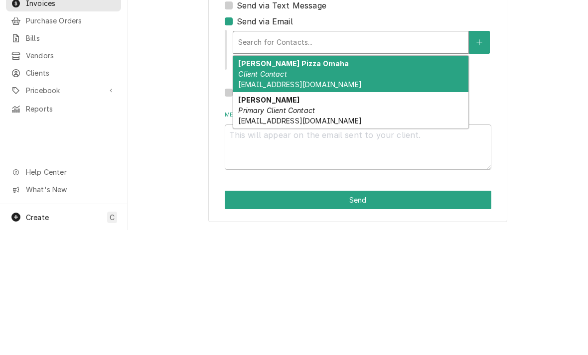
click at [255, 195] on em "Client Contact" at bounding box center [262, 199] width 48 height 8
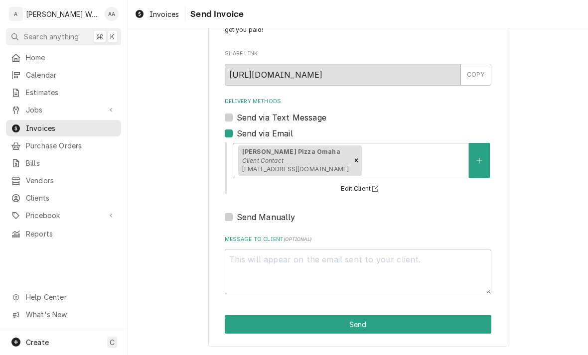
scroll to position [42, 0]
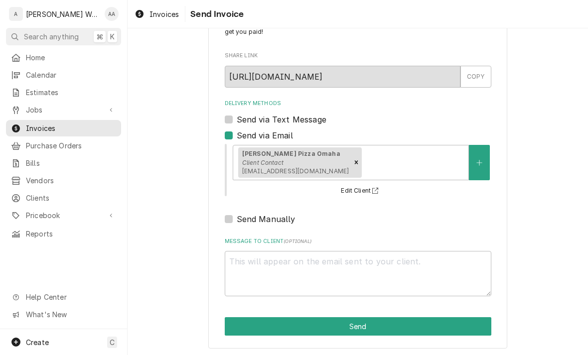
click at [546, 216] on div "Please provide the following information to send this invoice to your client. I…" at bounding box center [358, 177] width 460 height 360
click at [452, 323] on button "Send" at bounding box center [358, 326] width 267 height 18
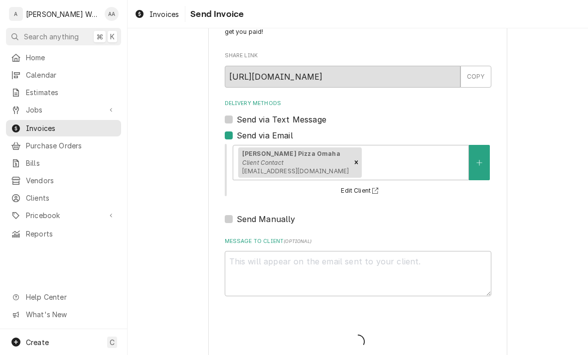
type textarea "x"
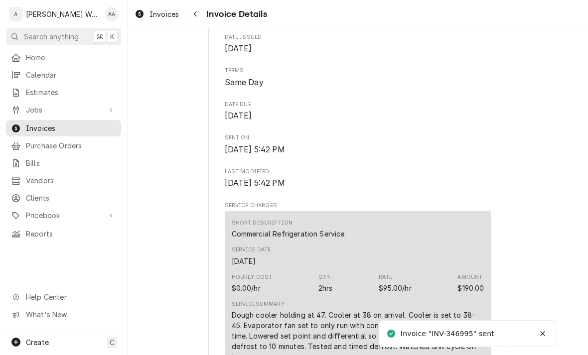
scroll to position [345, 0]
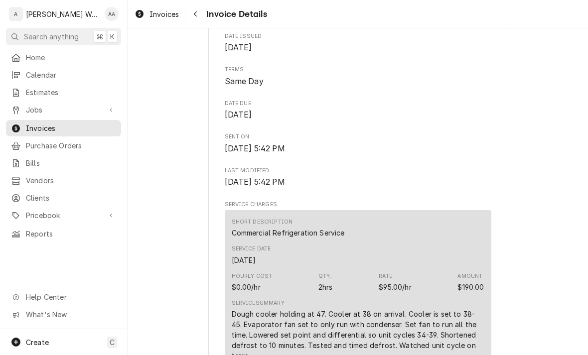
click at [24, 72] on div "Calendar" at bounding box center [63, 75] width 105 height 10
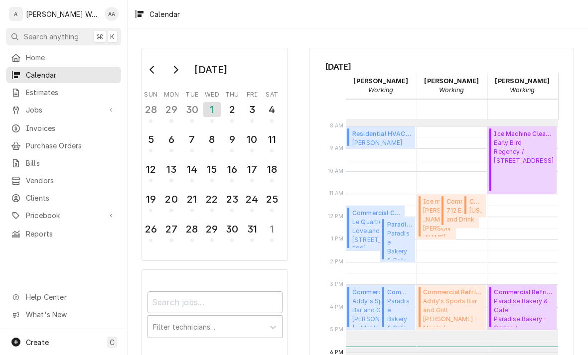
scroll to position [168, 0]
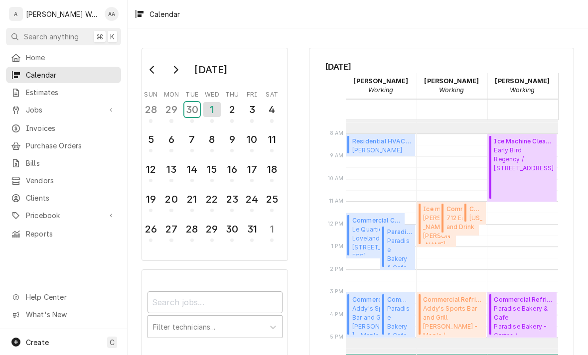
click at [186, 107] on div "30" at bounding box center [191, 109] width 15 height 15
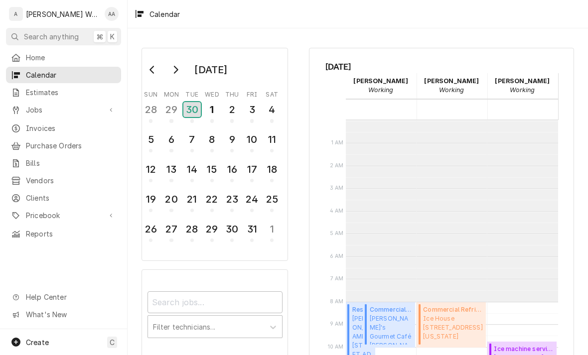
scroll to position [181, 0]
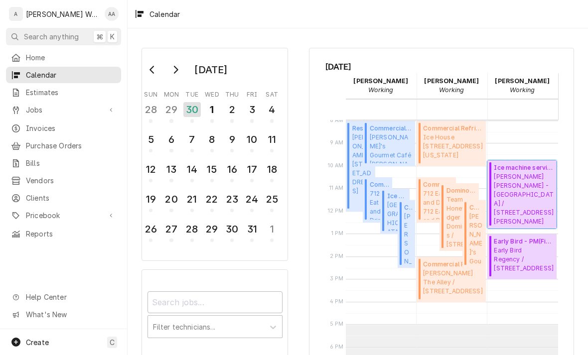
click at [540, 192] on span "Buck Snort Buck Snort - Oakland / 310 Dr Van Zee Rd, Oakland, IA 51560" at bounding box center [524, 198] width 60 height 53
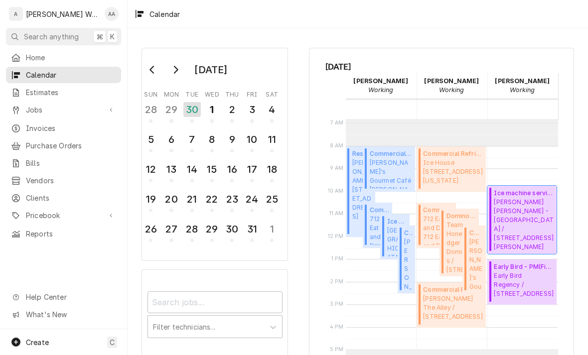
scroll to position [151, 0]
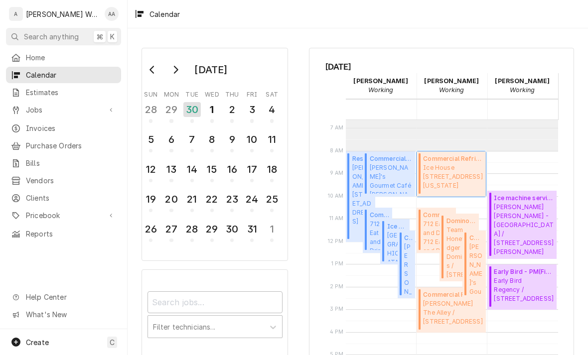
click at [465, 179] on span "Ice House 10920 Emmet St, Omaha, Nebraska 68164" at bounding box center [453, 176] width 60 height 27
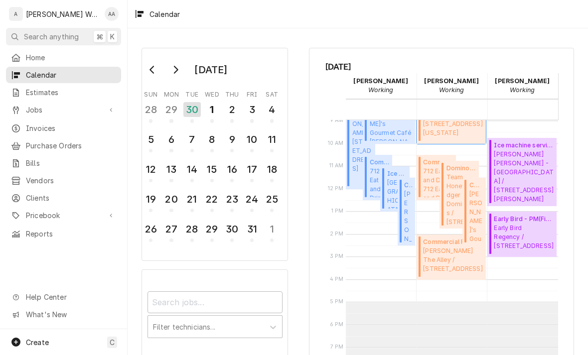
scroll to position [206, 0]
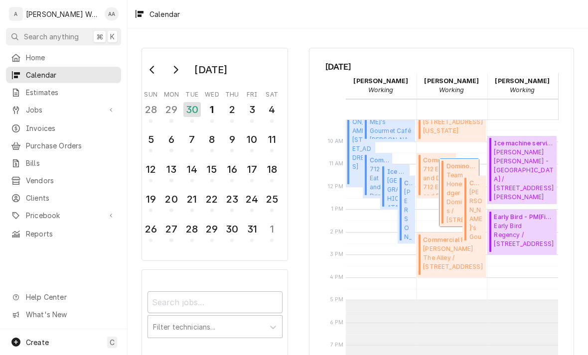
click at [452, 189] on span "Team Honeybadger Dominoes / 920 N 204th Ave, Omaha, NE 68022" at bounding box center [460, 197] width 29 height 53
click at [206, 107] on div "1" at bounding box center [211, 109] width 15 height 15
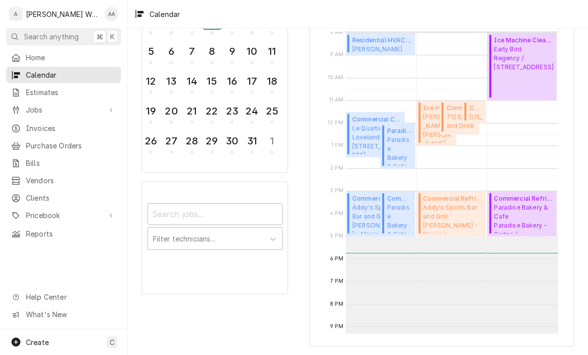
scroll to position [88, 0]
click at [362, 211] on span "Addy's Sports Bar and Grill Addy's - Maple / 14615 W Maple Rd, Omaha, NE 68116" at bounding box center [376, 218] width 49 height 30
click at [399, 148] on span "Paradise Bakery & Cafe Paradise Bakery - Gretna / 21209 Nebraska Crossing Dr, G…" at bounding box center [399, 151] width 25 height 30
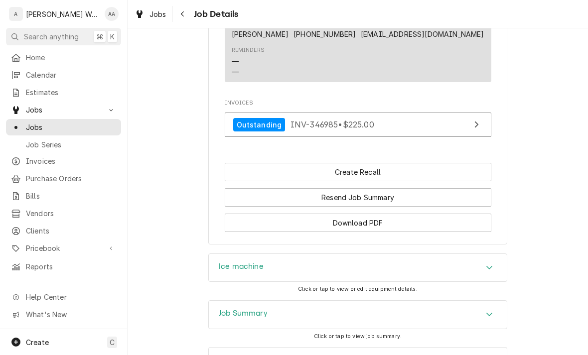
scroll to position [621, 0]
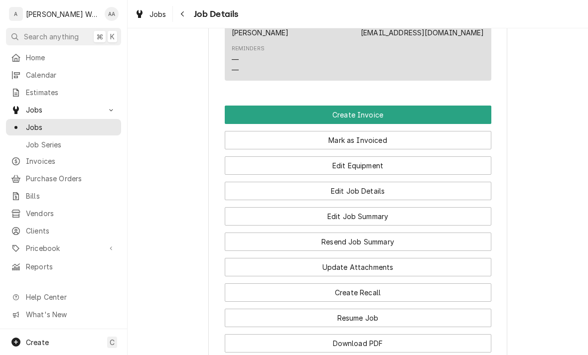
scroll to position [505, 0]
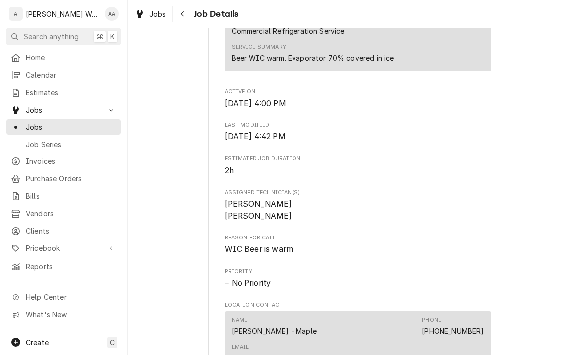
scroll to position [419, 0]
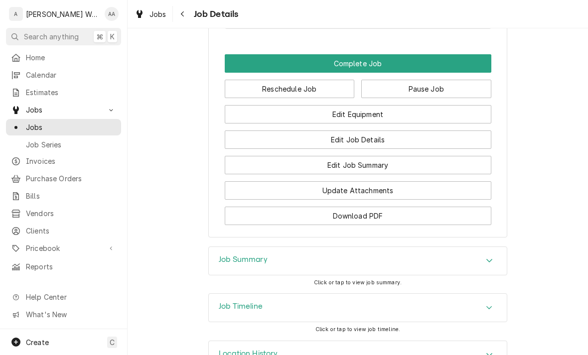
scroll to position [741, 0]
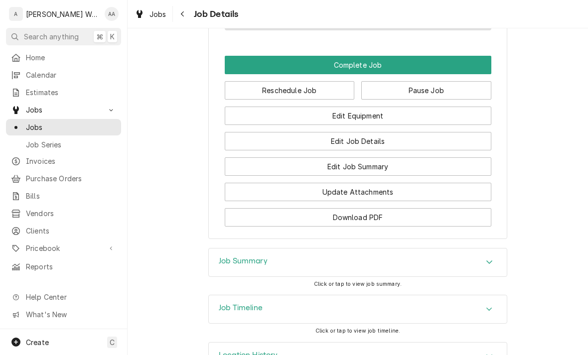
click at [465, 115] on button "Edit Equipment" at bounding box center [358, 116] width 267 height 18
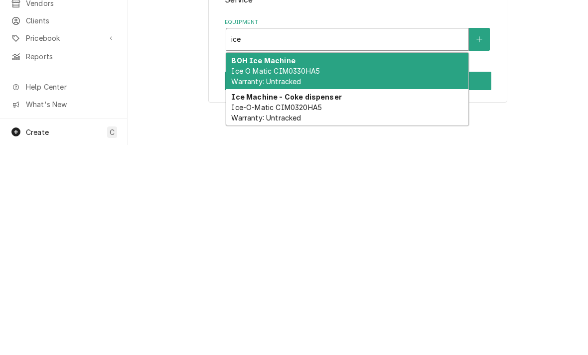
click at [248, 277] on span "Ice O Matic CIM0330HA5 Warranty: Untracked" at bounding box center [275, 286] width 89 height 19
type input "ice"
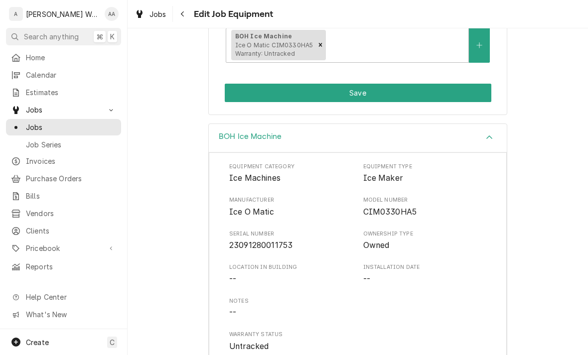
scroll to position [203, 0]
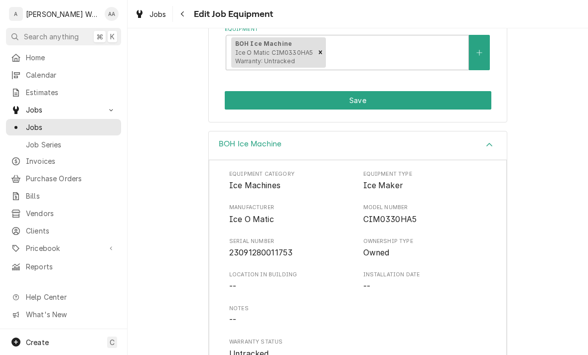
click at [468, 102] on button "Save" at bounding box center [358, 100] width 267 height 18
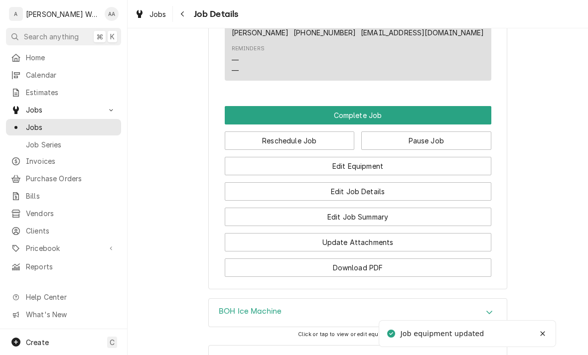
scroll to position [692, 0]
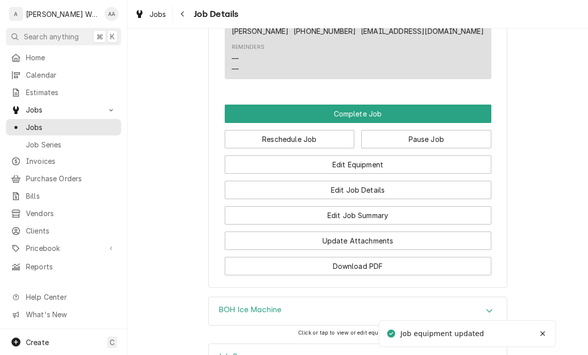
click at [472, 114] on button "Complete Job" at bounding box center [358, 114] width 267 height 18
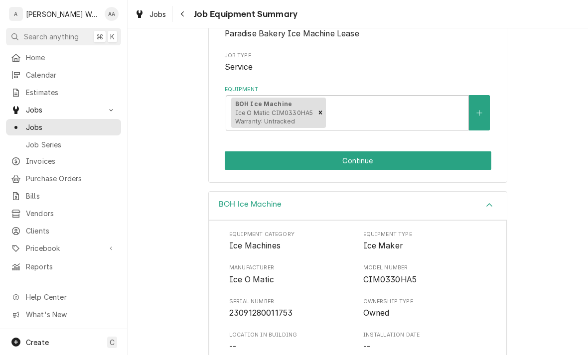
scroll to position [167, 0]
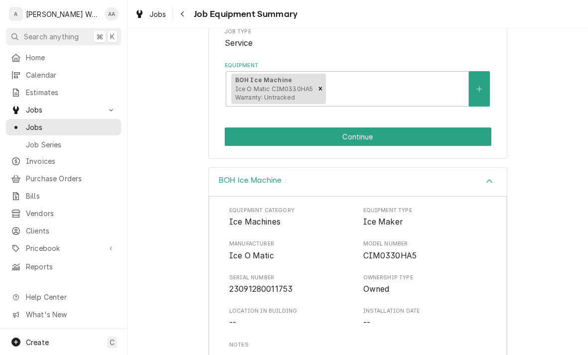
click at [472, 131] on button "Continue" at bounding box center [358, 137] width 267 height 18
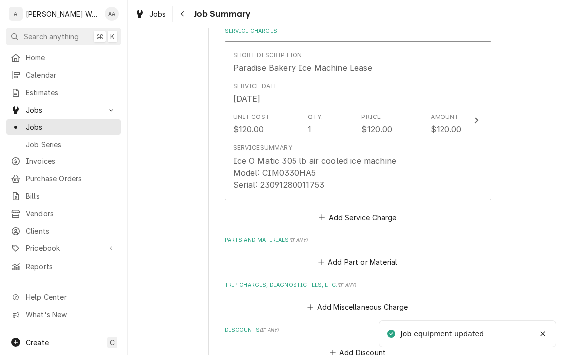
scroll to position [247, 0]
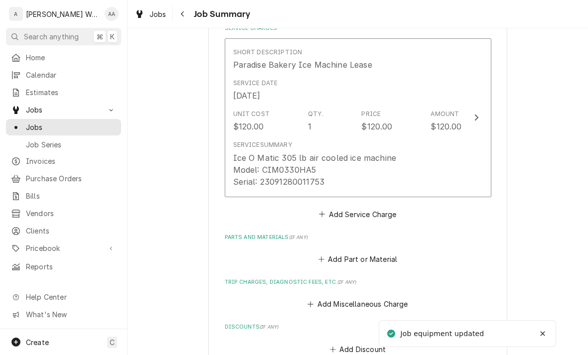
click at [463, 175] on button "Short Description Paradise Bakery Ice Machine Lease Service Date [DATE] Unit Co…" at bounding box center [358, 117] width 267 height 159
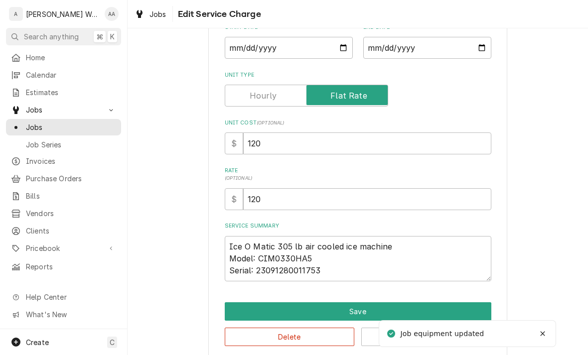
type textarea "x"
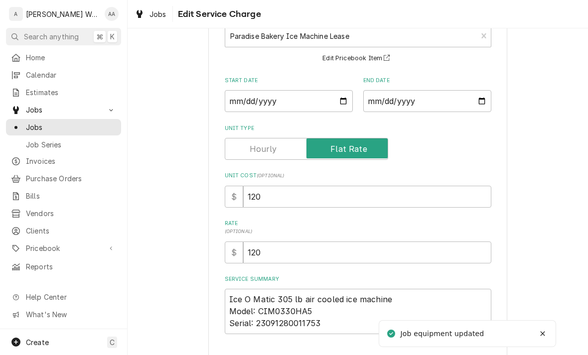
scroll to position [72, 0]
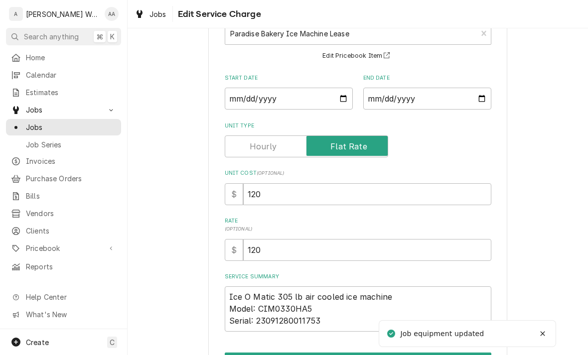
click at [244, 149] on input "Unit Type" at bounding box center [306, 147] width 154 height 22
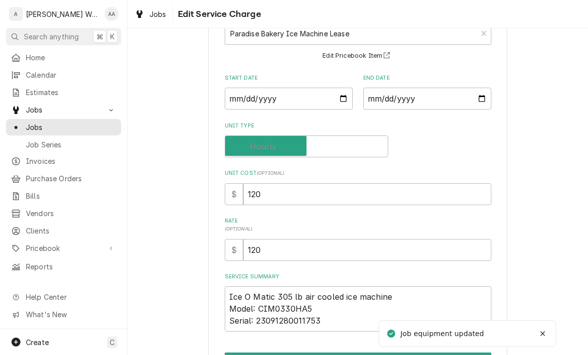
checkbox input "false"
type textarea "x"
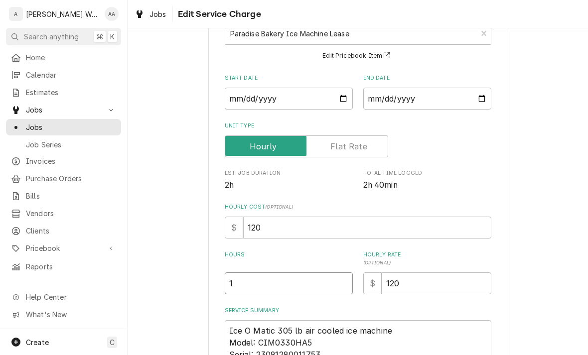
click at [242, 284] on input "1" at bounding box center [289, 284] width 128 height 22
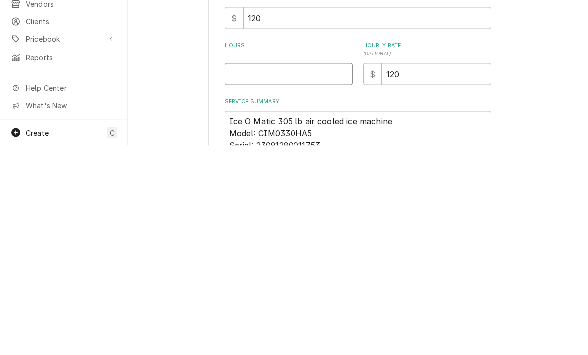
type textarea "x"
type input "2"
type textarea "x"
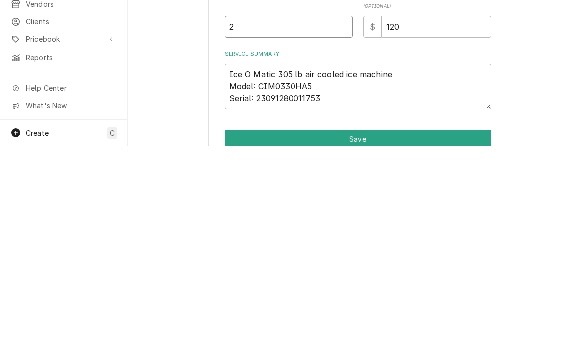
scroll to position [121, 0]
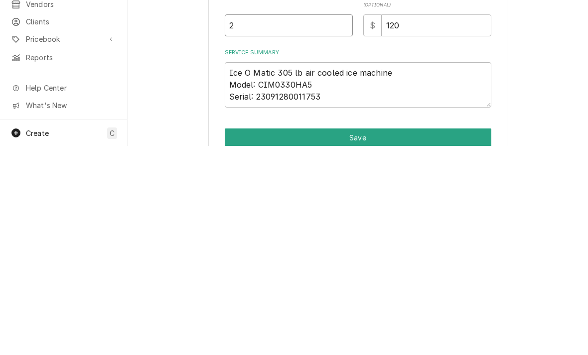
type input "2"
click at [225, 272] on textarea "Ice O Matic 305 lb air cooled ice machine Model: CIM0330HA5 Serial: 23091280011…" at bounding box center [358, 294] width 267 height 45
type textarea "Ice O Matic 305 lb air cooled ice machine Model: CIM0330HA5 Serial: 23091280011…"
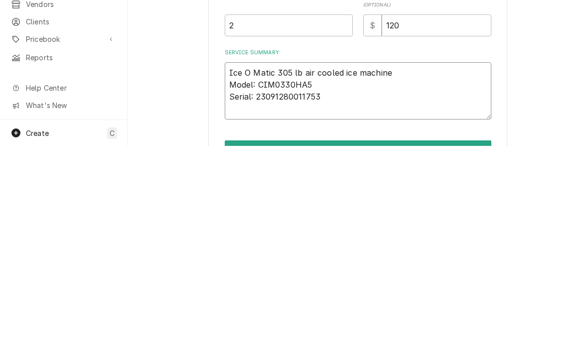
type textarea "x"
type textarea "Ice O Matic 305 lb air cooled ice machine Model: CIM0330HA5 Serial: 23091280011…"
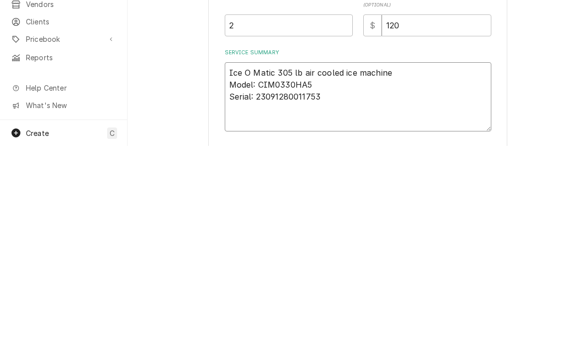
click at [234, 272] on textarea "Ice O Matic 305 lb air cooled ice machine Model: CIM0330HA5 Serial: 23091280011…" at bounding box center [358, 306] width 267 height 69
type textarea "x"
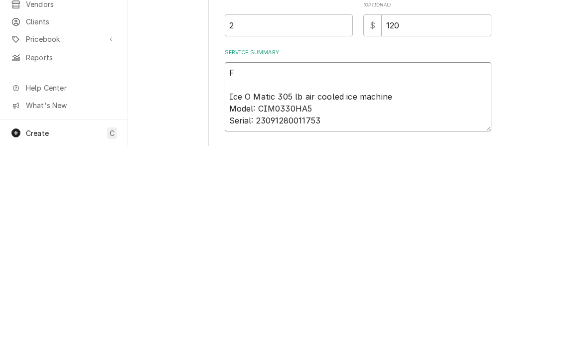
type textarea "Fi Ice O Matic 305 lb air cooled ice machine Model: CIM0330HA5 Serial: 23091280…"
type textarea "x"
type textarea "Fir Ice O Matic 305 lb air cooled ice machine Model: CIM0330HA5 Serial: 2309128…"
type textarea "x"
type textarea "Firs Ice O Matic 305 lb air cooled ice machine Model: CIM0330HA5 Serial: 230912…"
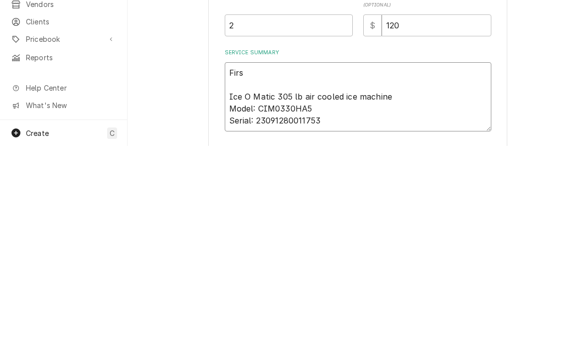
type textarea "x"
type textarea "First Ice O Matic 305 lb air cooled ice machine Model: CIM0330HA5 Serial: 23091…"
type textarea "x"
type textarea "First Ice O Matic 305 lb air cooled ice machine Model: CIM0330HA5 Serial: 23091…"
type textarea "x"
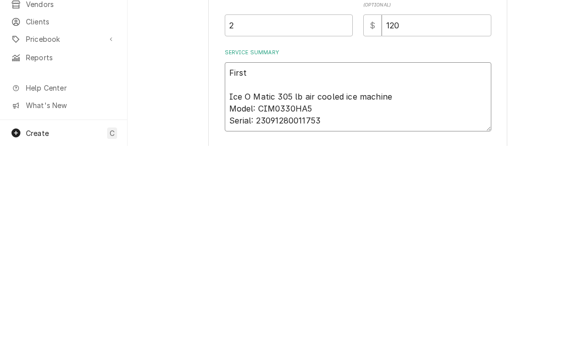
type textarea "First a Ice O Matic 305 lb air cooled ice machine Model: CIM0330HA5 Serial: 230…"
type textarea "x"
type textarea "First an Ice O Matic 305 lb air cooled ice machine Model: CIM0330HA5 Serial: 23…"
type textarea "x"
type textarea "First and Ice O Matic 305 lb air cooled ice machine Model: CIM0330HA5 Serial: 2…"
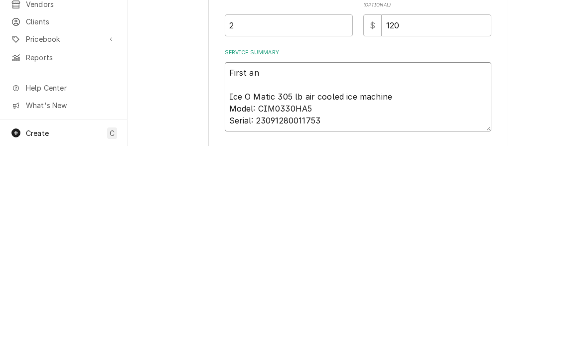
type textarea "x"
type textarea "First and Ice O Matic 305 lb air cooled ice machine Model: CIM0330HA5 Serial: 2…"
type textarea "x"
type textarea "First and la Ice O Matic 305 lb air cooled ice machine Model: CIM0330HA5 Serial…"
type textarea "x"
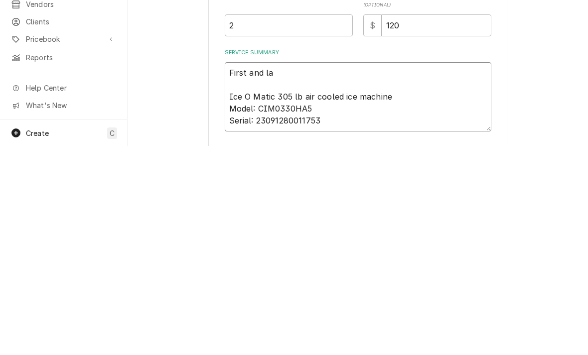
type textarea "First and las Ice O Matic 305 lb air cooled ice machine Model: CIM0330HA5 Seria…"
type textarea "x"
type textarea "First and last Ice O Matic 305 lb air cooled ice machine Model: CIM0330HA5 Seri…"
type textarea "x"
type textarea "First and lasts Ice O Matic 305 lb air cooled ice machine Model: CIM0330HA5 Ser…"
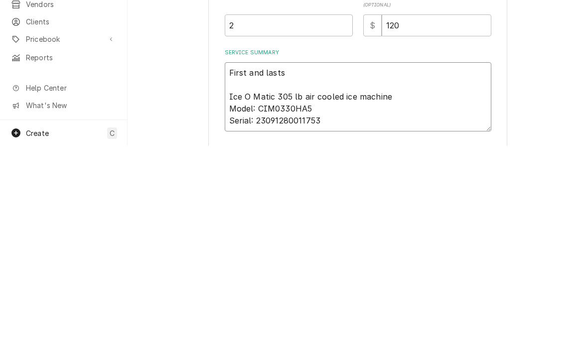
type textarea "x"
type textarea "First and lasts Ice O Matic 305 lb air cooled ice machine Model: CIM0330HA5 Ser…"
type textarea "x"
type textarea "First and lasts m Ice O Matic 305 lb air cooled ice machine Model: CIM0330HA5 S…"
type textarea "x"
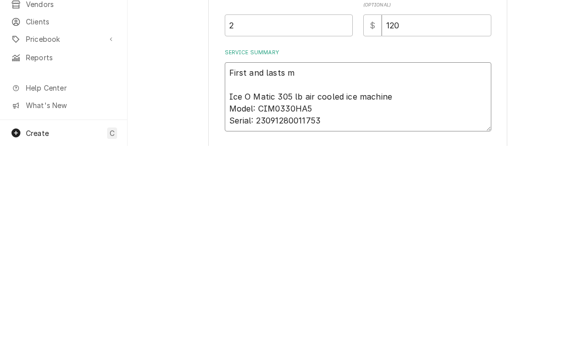
type textarea "First and lasts mo Ice O Matic 305 lb air cooled ice machine Model: CIM0330HA5 …"
type textarea "x"
type textarea "First and lasts motn Ice O Matic 305 lb air cooled ice machine Model: CIM0330HA…"
type textarea "x"
type textarea "First and lasts mo Ice O Matic 305 lb air cooled ice machine Model: CIM0330HA5 …"
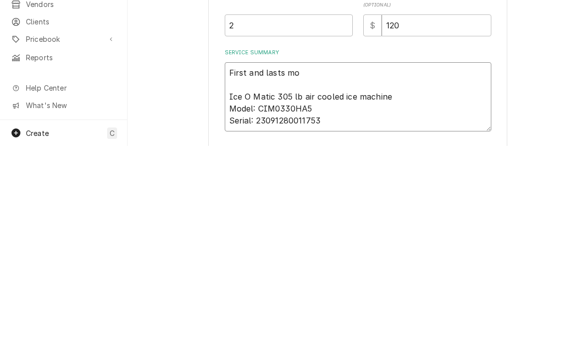
type textarea "x"
type textarea "First and lasts mon Ice O Matic 305 lb air cooled ice machine Model: CIM0330HA5…"
type textarea "x"
type textarea "First and lasts mont Ice O Matic 305 lb air cooled ice machine Model: CIM0330HA…"
type textarea "x"
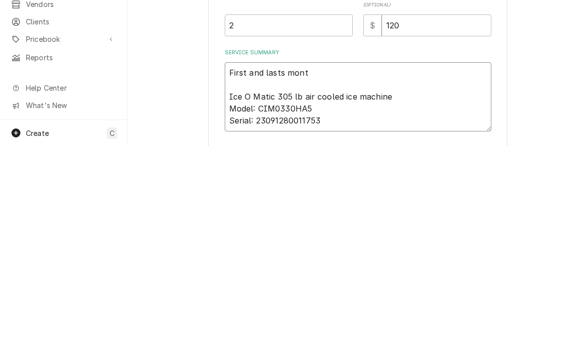
type textarea "First and lasts month Ice O Matic 305 lb air cooled ice machine Model: CIM0330H…"
type textarea "x"
type textarea "First and lasts months Ice O Matic 305 lb air cooled ice machine Model: CIM0330…"
type textarea "x"
type textarea "First and lasts months Ice O Matic 305 lb air cooled ice machine Model: CIM0330…"
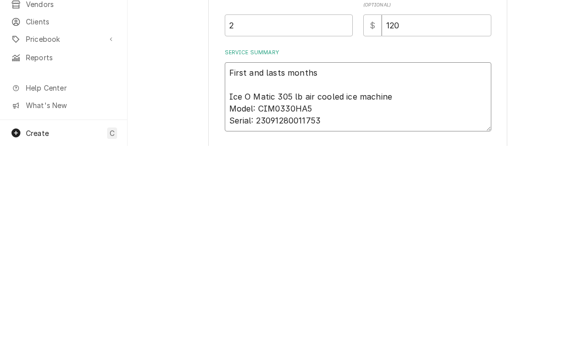
type textarea "x"
type textarea "First and lasts months r Ice O Matic 305 lb air cooled ice machine Model: CIM03…"
type textarea "x"
type textarea "First and lasts months re Ice O Matic 305 lb air cooled ice machine Model: CIM0…"
type textarea "x"
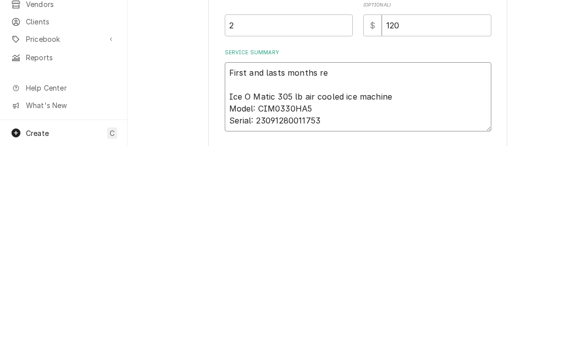
type textarea "First and lasts months ren Ice O Matic 305 lb air cooled ice machine Model: CIM…"
type textarea "x"
type textarea "First and lasts months rent Ice O Matic 305 lb air cooled ice machine Model: CI…"
type textarea "x"
type textarea "First and lasts months rent Ice O Matic 305 lb air cooled ice machine Model: CI…"
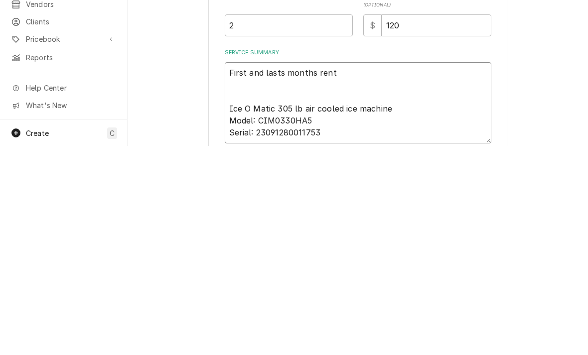
type textarea "x"
type textarea "First and lasts months rent In Ice O Matic 305 lb air cooled ice machine Model:…"
type textarea "x"
type textarea "First and lasts months rent Ins Ice O Matic 305 lb air cooled ice machine Model…"
type textarea "x"
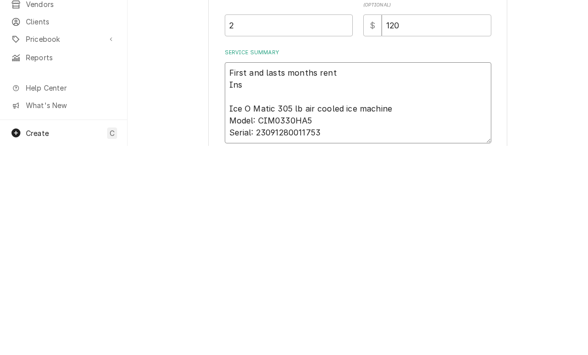
type textarea "First and lasts months rent Inst Ice O Matic 305 lb air cooled ice machine Mode…"
type textarea "x"
type textarea "First and lasts months rent Insts Ice O Matic 305 lb air cooled ice machine Mod…"
type textarea "x"
type textarea "First and lasts months rent Instsl Ice O Matic 305 lb air cooled ice machine Mo…"
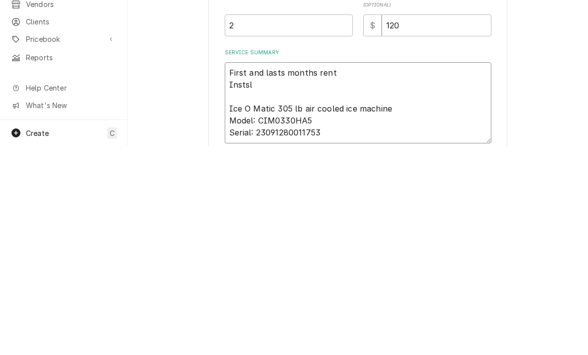
type textarea "x"
type textarea "First and lasts months rent Instsll Ice O Matic 305 lb air cooled ice machine M…"
type textarea "x"
type textarea "First and lasts months rent Instslle Ice O Matic 305 lb air cooled ice machine …"
type textarea "x"
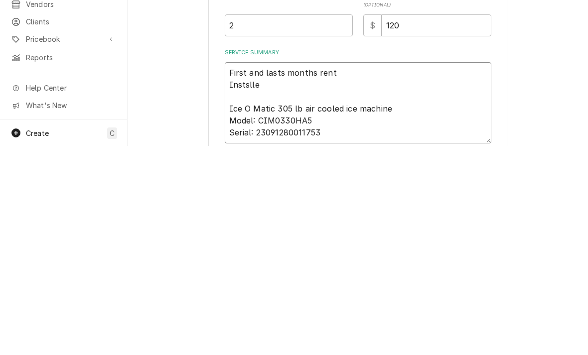
type textarea "First and lasts months rent Instslled Ice O Matic 305 lb air cooled ice machine…"
type textarea "x"
type textarea "First and lasts months rent Installed Ice O Matic 305 lb air cooled ice machine…"
type textarea "x"
type textarea "First and lasts months rent Installed a Ice O Matic 305 lb air cooled ice machi…"
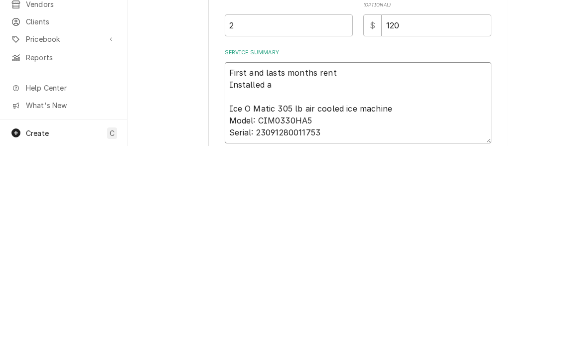
type textarea "x"
type textarea "First and lasts months rent Installed an Ice O Matic 305 lb air cooled ice mach…"
type textarea "x"
type textarea "First and lasts months rent Installed and Ice O Matic 305 lb air cooled ice mac…"
type textarea "x"
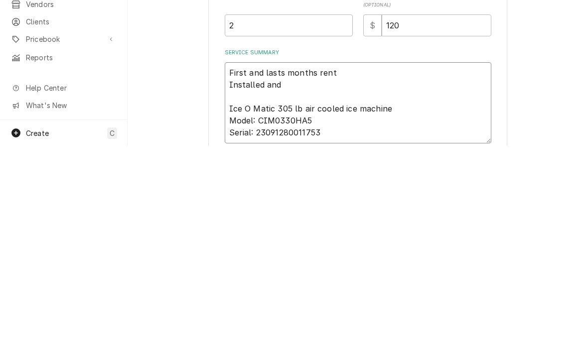
type textarea "First and lasts months rent Installed and Ice O Matic 305 lb air cooled ice mac…"
type textarea "x"
type textarea "First and lasts months rent Installed and s Ice O Matic 305 lb air cooled ice m…"
type textarea "x"
type textarea "First and lasts months rent Installed and Ice O Matic 305 lb air cooled ice mac…"
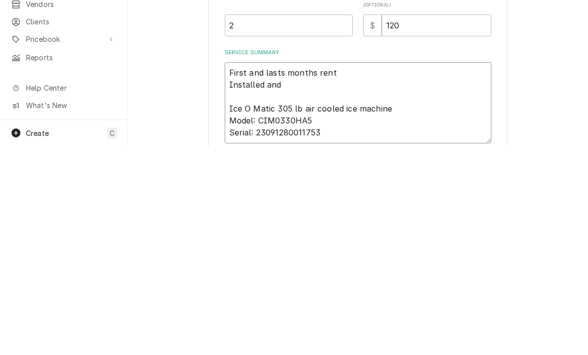
type textarea "x"
type textarea "First and lasts months rent Installed and t Ice O Matic 305 lb air cooled ice m…"
type textarea "x"
type textarea "First and lasts months rent Installed and te Ice O Matic 305 lb air cooled ice …"
type textarea "x"
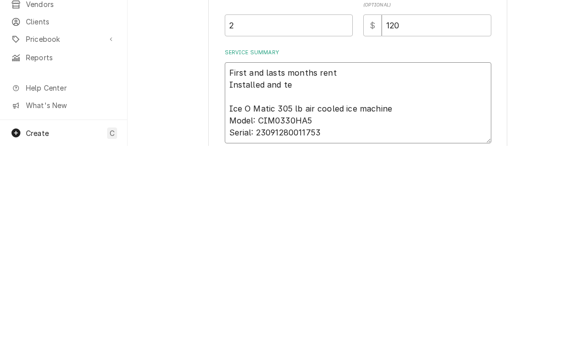
type textarea "First and lasts months rent Installed and tes Ice O Matic 305 lb air cooled ice…"
type textarea "x"
type textarea "First and lasts months rent Installed and test Ice O Matic 305 lb air cooled ic…"
type textarea "x"
type textarea "First and lasts months rent Installed and tested Ice O Matic 305 lb air cooled …"
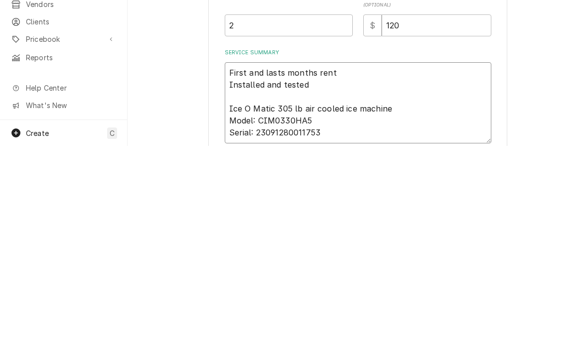
type textarea "x"
type textarea "First and lasts months rent Installed and tested Ice O Matic 305 lb air cooled …"
type textarea "x"
type textarea "First and lasts months rent Installed and tested ma Ice O Matic 305 lb air cool…"
type textarea "x"
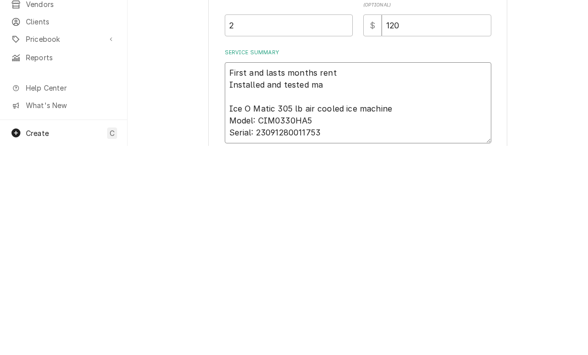
type textarea "First and lasts months rent Installed and tested mac Ice O Matic 305 lb air coo…"
type textarea "x"
type textarea "First and lasts months rent Installed and tested mach Ice O Matic 305 lb air co…"
type textarea "x"
type textarea "First and lasts months rent Installed and tested machi Ice O Matic 305 lb air c…"
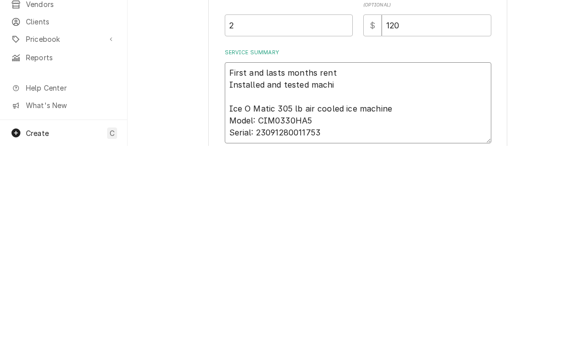
type textarea "x"
type textarea "First and lasts months rent Installed and tested machin Ice O Matic 305 lb air …"
type textarea "x"
type textarea "First and lasts months rent Installed and tested machine Ice O Matic 305 lb air…"
type textarea "x"
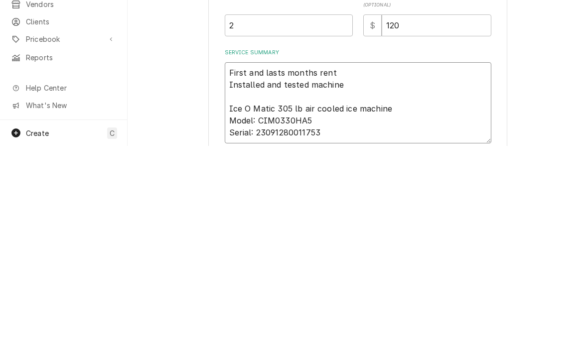
type textarea "First and lasts months rent Installed and tested machine Ice O Matic 305 lb air…"
type textarea "x"
type textarea "First and lasts months rent Installed and tested machine. Ice O Matic 305 lb ai…"
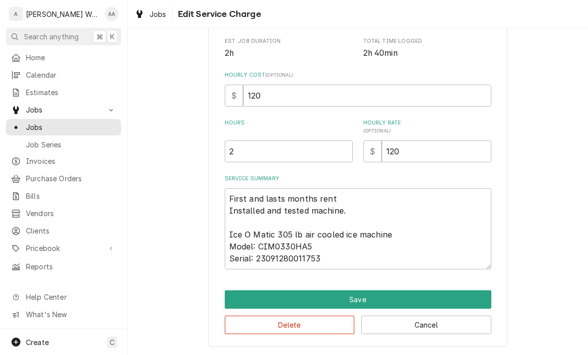
click at [239, 296] on button "Save" at bounding box center [358, 299] width 267 height 18
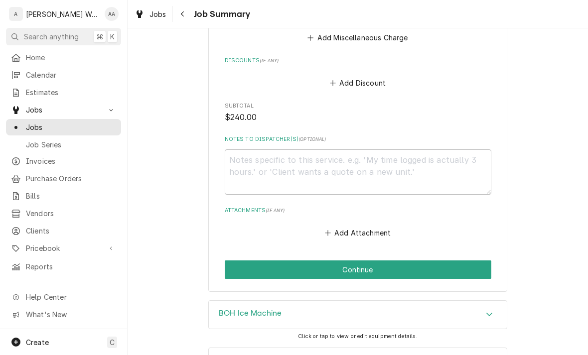
scroll to position [551, 0]
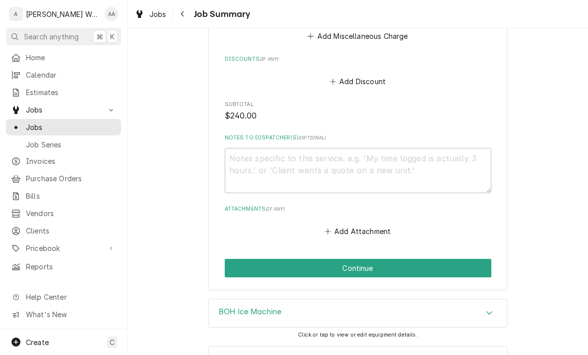
click at [244, 268] on button "Continue" at bounding box center [358, 268] width 267 height 18
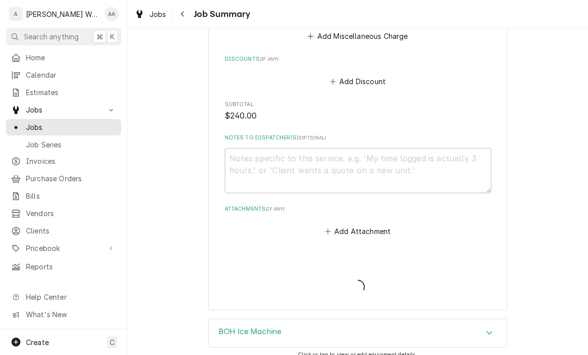
type textarea "x"
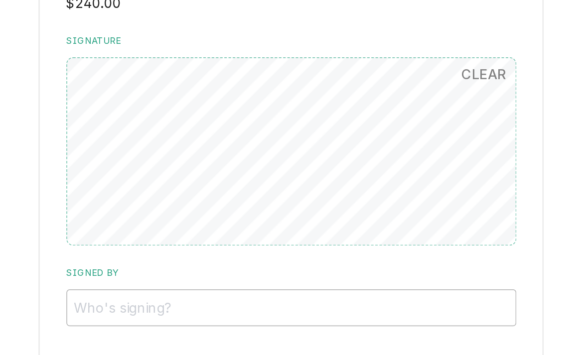
scroll to position [512, 0]
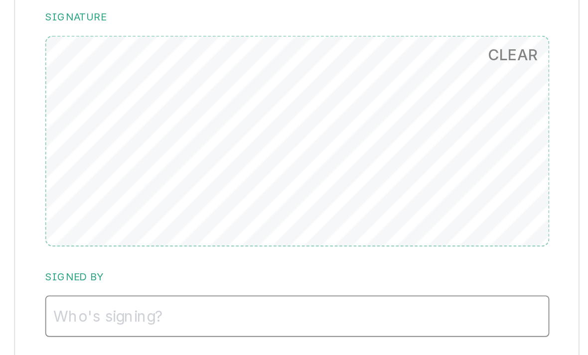
click at [272, 237] on input "Signed By" at bounding box center [358, 248] width 267 height 22
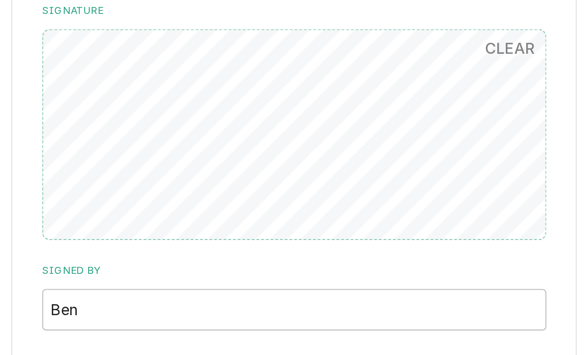
scroll to position [441, 0]
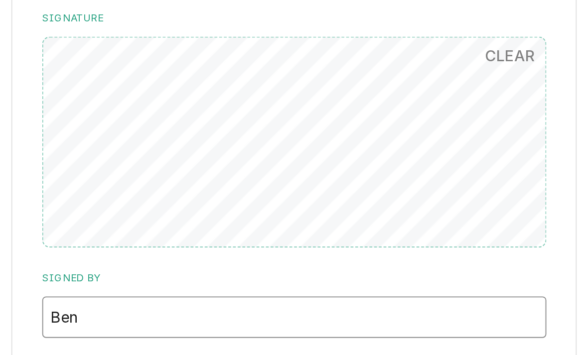
type input "Ben"
click at [225, 350] on button "Confirm and Complete" at bounding box center [358, 359] width 267 height 18
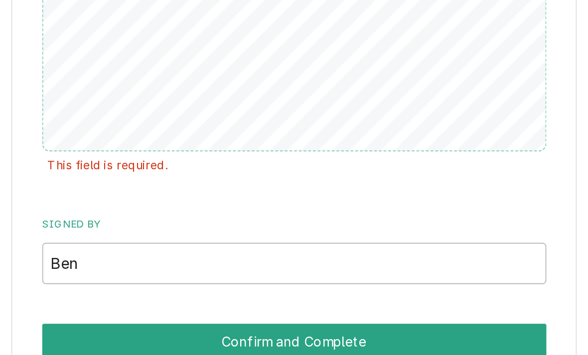
scroll to position [576, 0]
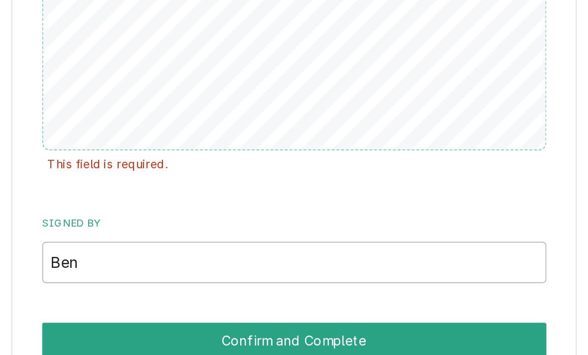
click at [225, 238] on button "Confirm and Complete" at bounding box center [358, 247] width 267 height 18
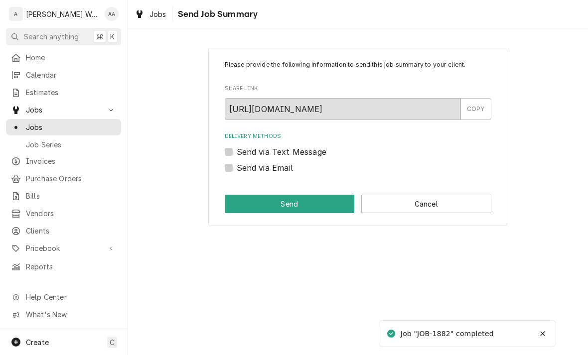
click at [459, 205] on button "Cancel" at bounding box center [426, 204] width 130 height 18
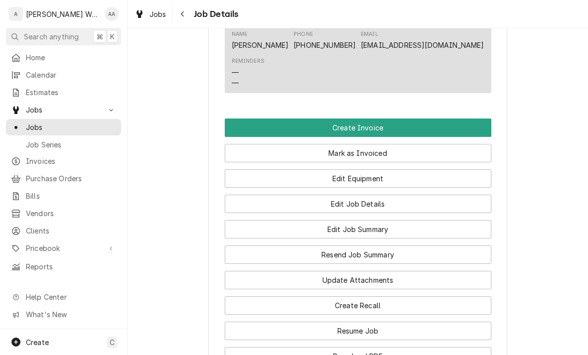
scroll to position [564, 0]
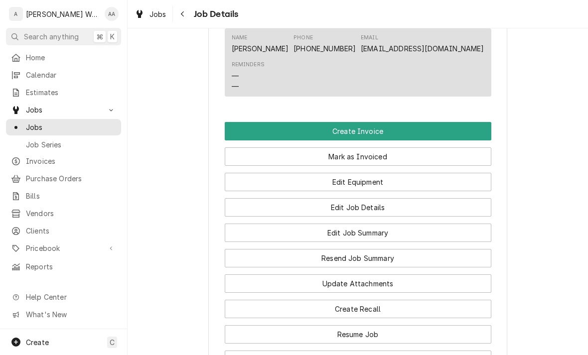
click at [458, 131] on button "Create Invoice" at bounding box center [358, 131] width 267 height 18
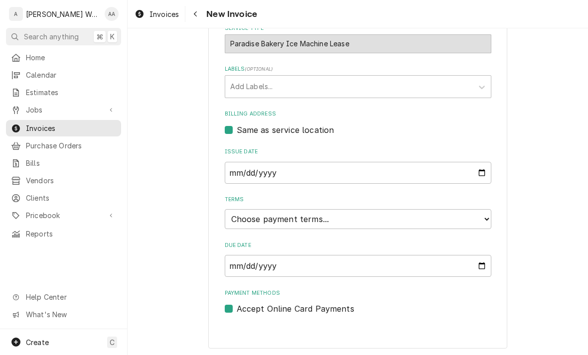
scroll to position [248, 0]
click at [246, 213] on select "Choose payment terms... Same Day Net 7 Net 14 Net 21 Net 30 Net 45 Net 60 Net 90" at bounding box center [358, 220] width 267 height 20
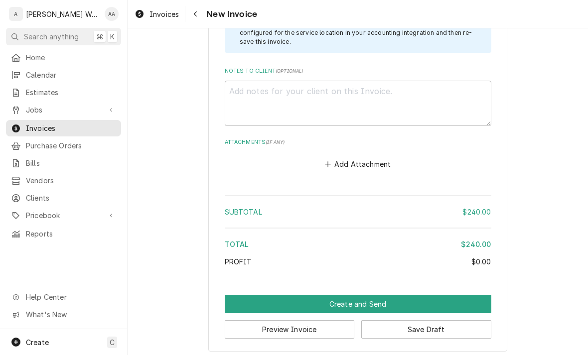
click at [267, 299] on button "Create and Send" at bounding box center [358, 304] width 267 height 18
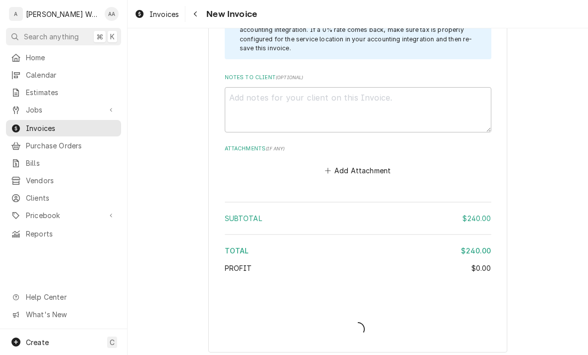
type textarea "x"
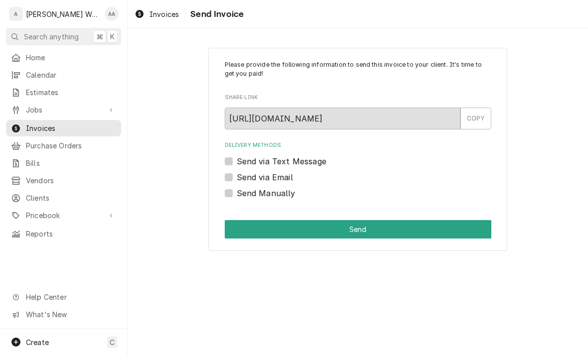
click at [237, 177] on label "Send via Email" at bounding box center [265, 177] width 56 height 12
click at [237, 177] on input "Send via Email" at bounding box center [370, 182] width 267 height 22
checkbox input "true"
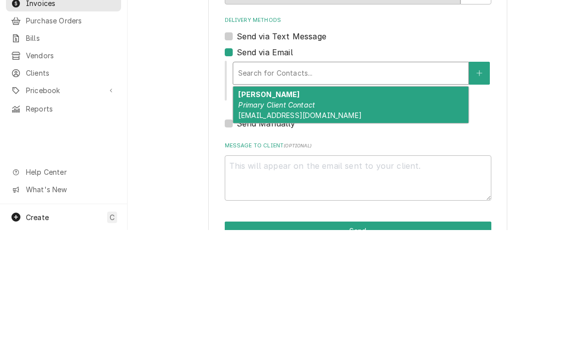
click at [260, 226] on em "Primary Client Contact" at bounding box center [276, 230] width 77 height 8
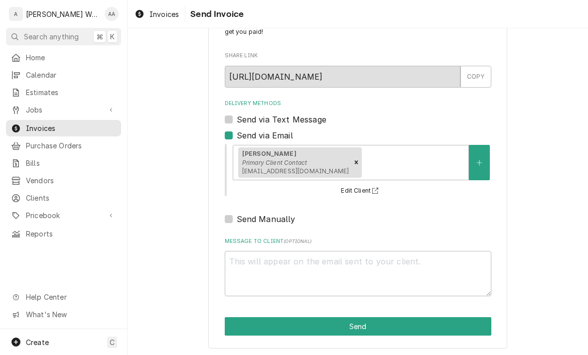
scroll to position [42, 0]
click at [244, 265] on textarea "Message to Client ( optional )" at bounding box center [358, 273] width 267 height 45
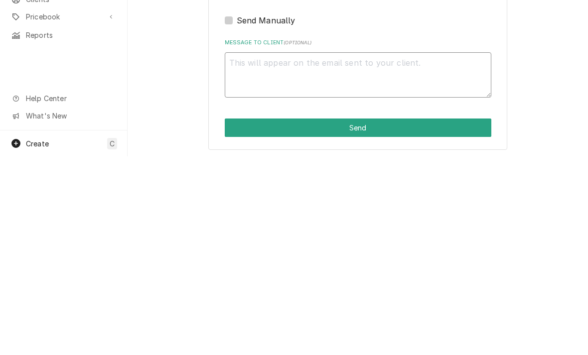
type textarea "x"
type textarea "Ne"
type textarea "x"
type textarea "Nex"
type textarea "x"
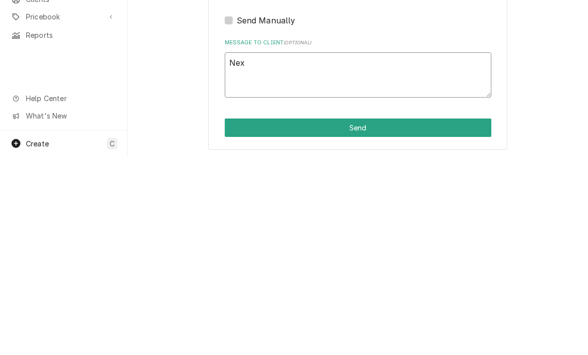
type textarea "Next"
type textarea "x"
type textarea "Next m"
type textarea "x"
type textarea "Next mo"
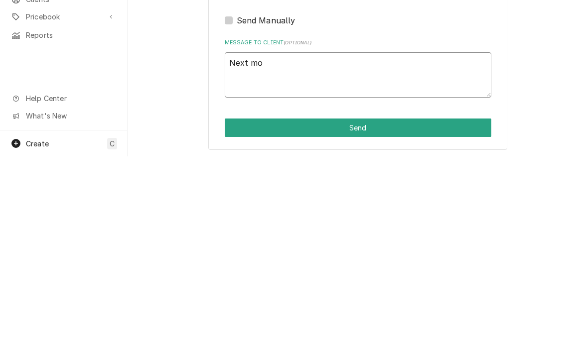
type textarea "x"
type textarea "Next mon"
type textarea "x"
type textarea "Next mont"
type textarea "x"
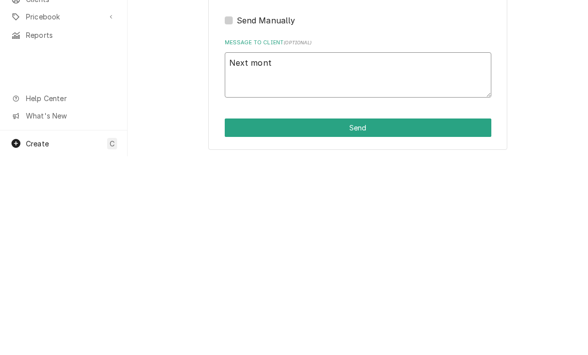
type textarea "Next month"
type textarea "x"
type textarea "Next month"
type textarea "x"
type textarea "Next month w"
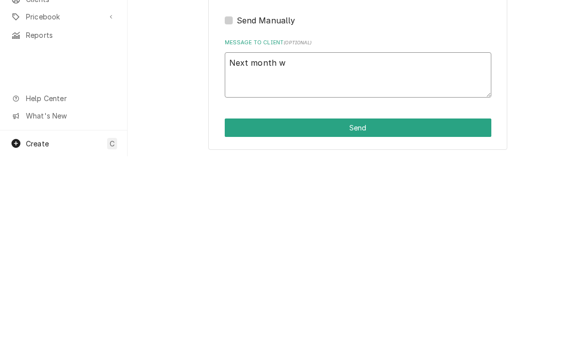
type textarea "x"
type textarea "Next month wi"
type textarea "x"
type textarea "Next month wit"
type textarea "x"
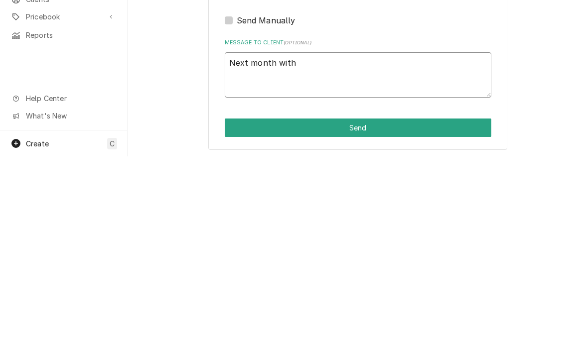
type textarea "Next month with"
type textarea "x"
type textarea "Next month with c"
type textarea "x"
type textarea "Next month with com"
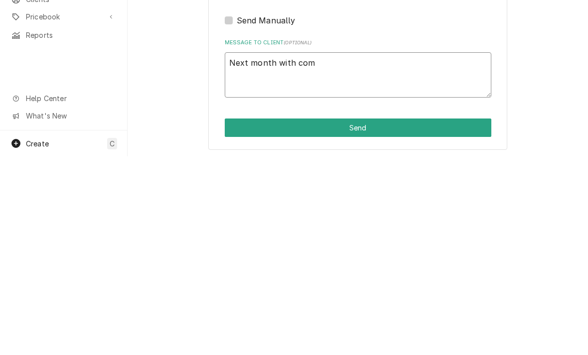
type textarea "x"
type textarea "Next month with come"
type textarea "x"
type textarea "Next month with come"
type textarea "x"
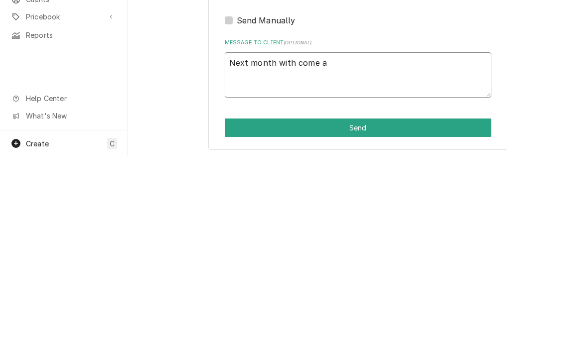
type textarea "Next month with come as"
type textarea "x"
type textarea "Next month with come as"
type textarea "x"
type textarea "Next month with come as a"
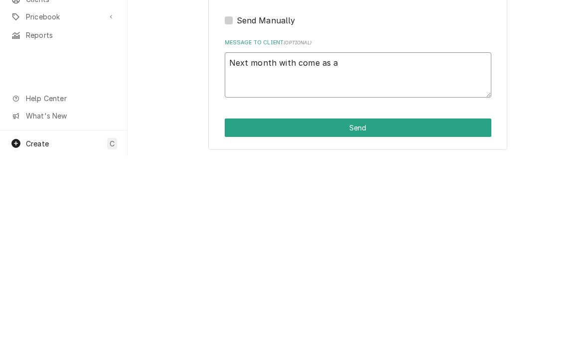
type textarea "x"
type textarea "Next month with come as a"
type textarea "x"
type textarea "Next month with come as a q"
type textarea "x"
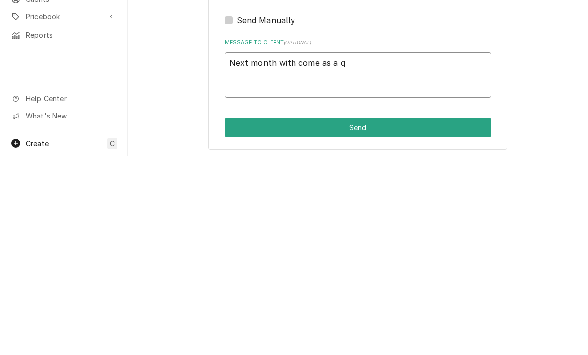
type textarea "Next month with come as a qu"
type textarea "x"
type textarea "Next month with come as a quic"
type textarea "x"
type textarea "Next month with come as a quick"
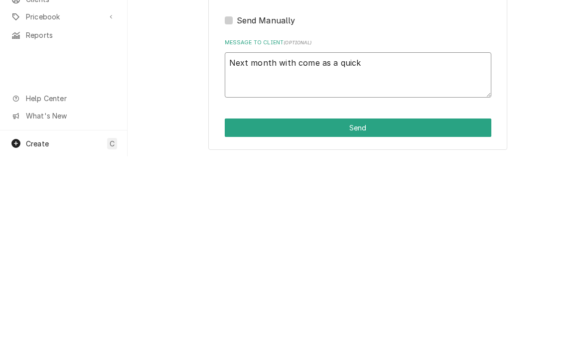
type textarea "x"
click at [270, 251] on textarea "Next month with come as a quickb" at bounding box center [358, 273] width 267 height 45
type textarea "Next months with come as a quickb"
type textarea "x"
type textarea "Next months with come as a quickb"
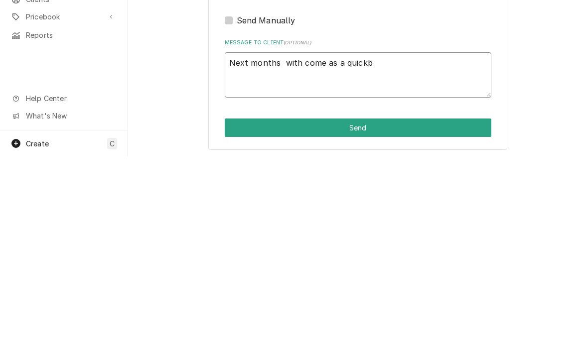
type textarea "x"
type textarea "Next months r with come as a quickb"
type textarea "x"
type textarea "Next months re with come as a quickb"
type textarea "x"
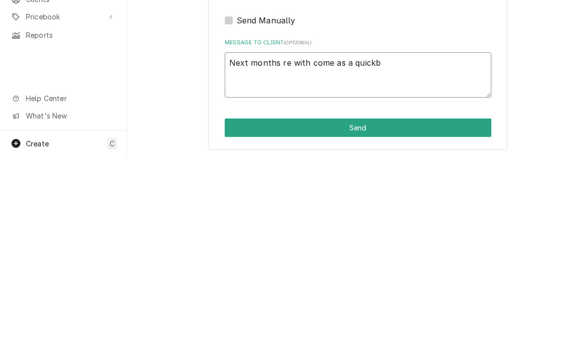
type textarea "Next months ren with come as a quickb"
type textarea "x"
click at [450, 251] on textarea "Next months rent with come as a quickb" at bounding box center [358, 273] width 267 height 45
type textarea "Next months rent with come as a quickbo"
type textarea "x"
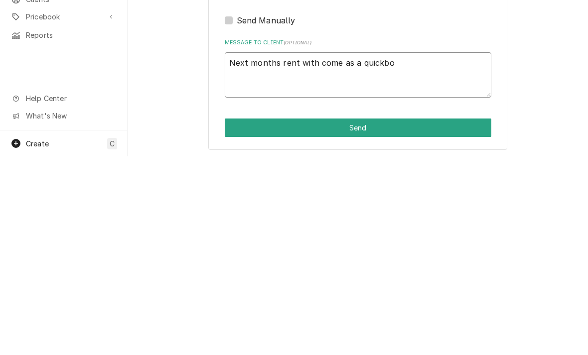
type textarea "Next months rent with come as a quickboo"
type textarea "x"
type textarea "Next months rent with come as a quickbook"
type textarea "x"
type textarea "Next months rent with come as a quickbooks"
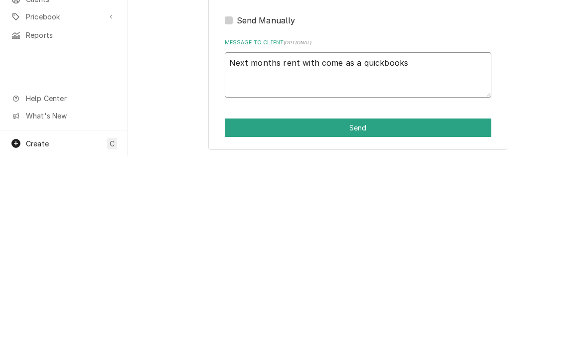
type textarea "x"
type textarea "Next months rent with come as a QuickBooks"
type textarea "x"
type textarea "Next months rent with come as a QuickBooks i"
type textarea "x"
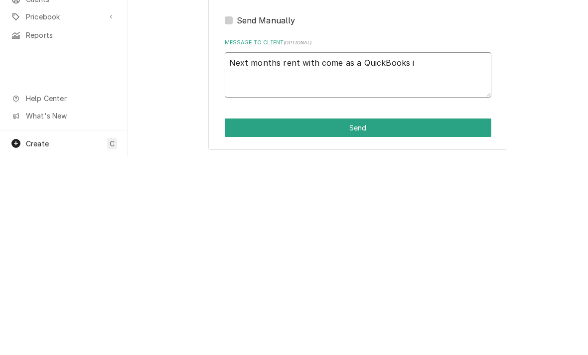
type textarea "Next months rent with come as a QuickBooks in"
type textarea "x"
type textarea "Next months rent with come as a QuickBooks inv"
type textarea "x"
type textarea "Next months rent with come as a QuickBooks invo"
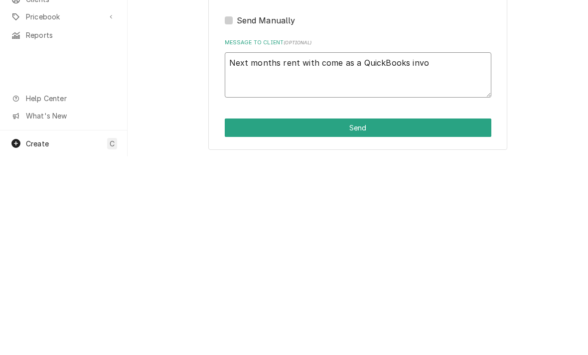
type textarea "x"
type textarea "Next months rent with come as a QuickBooks invoi"
type textarea "x"
type textarea "Next months rent with come as a QuickBooks invoic"
type textarea "x"
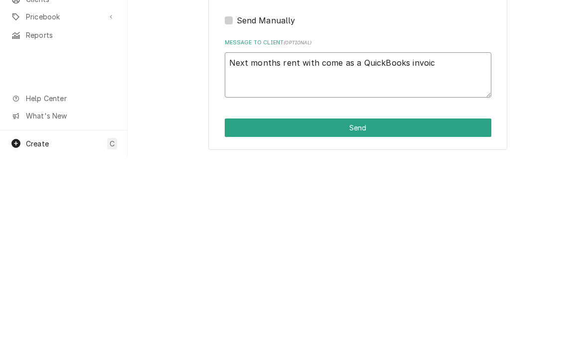
type textarea "Next months rent with come as a QuickBooks invoice"
type textarea "x"
type textarea "Next months rent with come as a QuickBooks invoice"
type textarea "x"
type textarea "Next months rent with come as a QuickBooks invoice t"
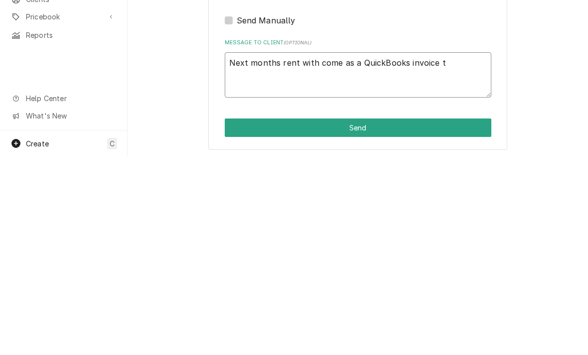
type textarea "x"
type textarea "Next months rent with come as a QuickBooks invoice th"
type textarea "x"
type textarea "Next months rent with come as a QuickBooks invoice tha"
type textarea "x"
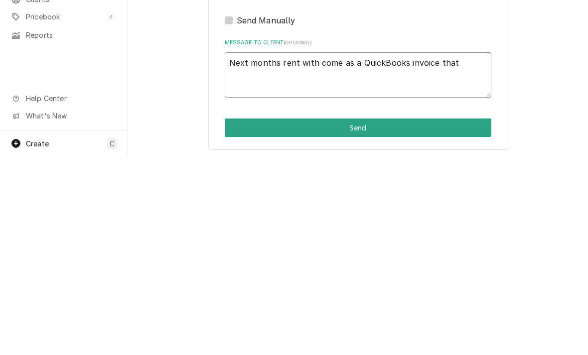
type textarea "Next months rent with come as a QuickBooks invoice that"
type textarea "x"
type textarea "Next months rent with come as a QuickBooks invoice that w"
type textarea "x"
type textarea "Next months rent with come as a QuickBooks invoice that wi"
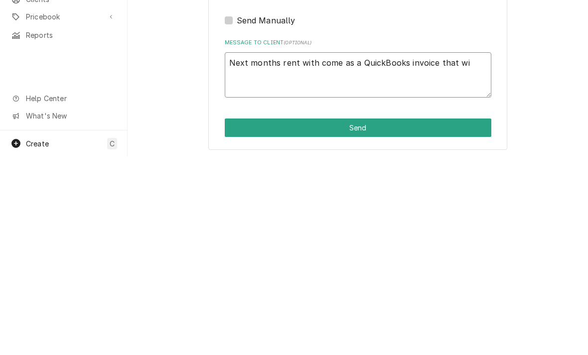
type textarea "x"
type textarea "Next months rent with come as a QuickBooks invoice that will"
type textarea "x"
type textarea "Next months rent with come as a QuickBooks invoice that will"
type textarea "x"
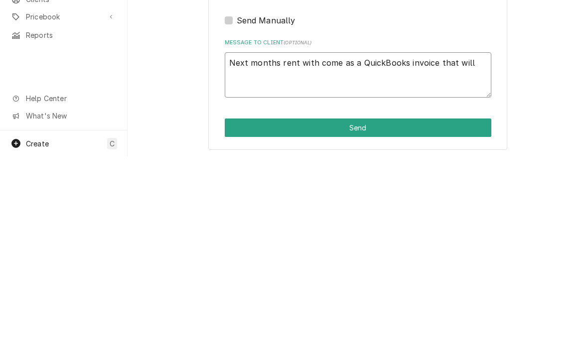
type textarea "Next months rent with come as a QuickBooks invoice that will l"
type textarea "x"
type textarea "Next months rent with come as a QuickBooks invoice that will le"
type textarea "x"
type textarea "Next months rent with come as a QuickBooks invoice that will let"
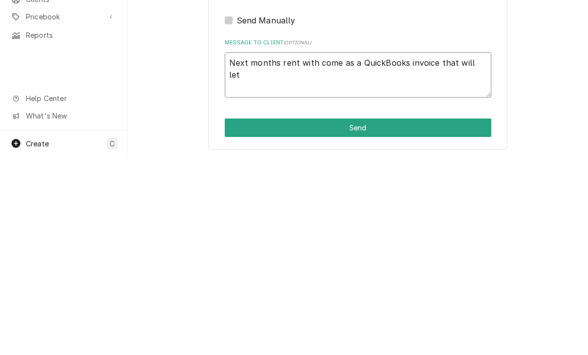
type textarea "x"
type textarea "Next months rent with come as a QuickBooks invoice that will let"
type textarea "x"
type textarea "Next months rent with come as a QuickBooks invoice that will let y"
type textarea "x"
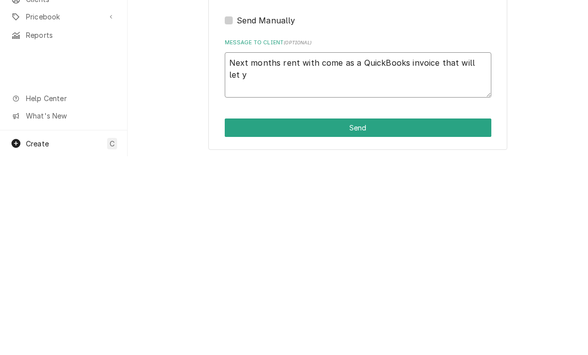
type textarea "Next months rent with come as a QuickBooks invoice that will let yo"
type textarea "x"
type textarea "Next months rent with come as a QuickBooks invoice that will let you"
type textarea "x"
type textarea "Next months rent with come as a QuickBooks invoice that will let you"
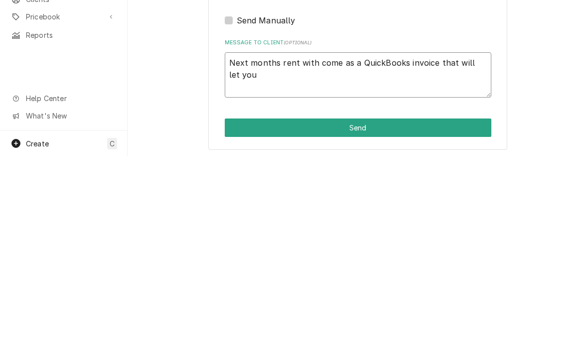
type textarea "x"
type textarea "Next months rent with come as a QuickBooks invoice that will let you s"
type textarea "x"
type textarea "Next months rent with come as a QuickBooks invoice that will let you se"
type textarea "x"
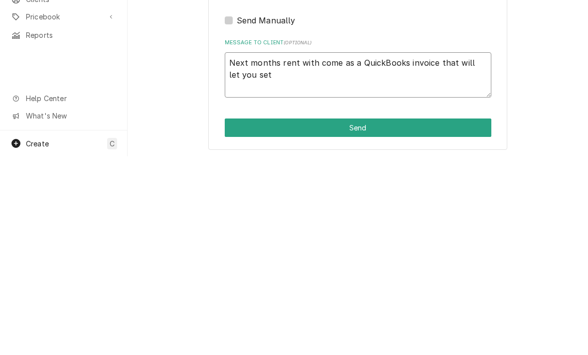
type textarea "Next months rent with come as a QuickBooks invoice that will let you set"
type textarea "x"
type textarea "Next months rent with come as a QuickBooks invoice that will let you set u"
type textarea "x"
type textarea "Next months rent with come as a QuickBooks invoice that will let you set up"
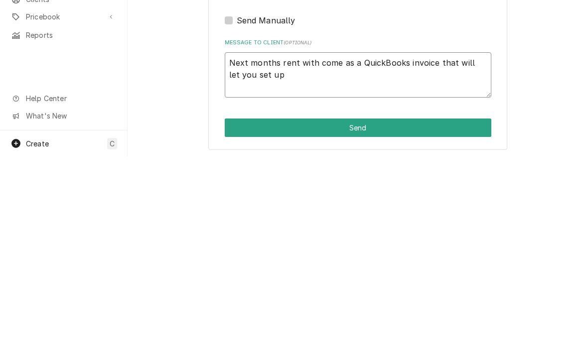
type textarea "x"
type textarea "Next months rent with come as a QuickBooks invoice that will let you set up"
type textarea "x"
type textarea "Next months rent with come as a QuickBooks invoice that will let you set up a"
type textarea "x"
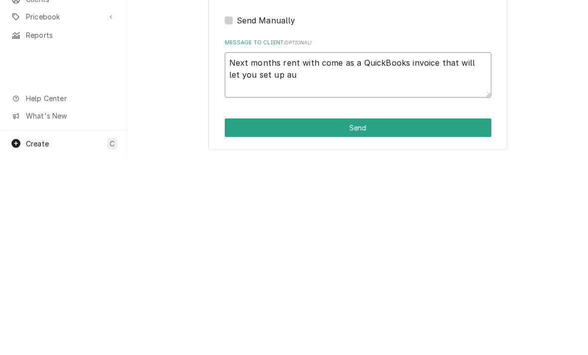
type textarea "Next months rent with come as a QuickBooks invoice that will let you set up aut"
type textarea "x"
type textarea "Next months rent with come as a QuickBooks invoice that will let you set up auto"
type textarea "x"
type textarea "Next months rent with come as a QuickBooks invoice that will let you set up aut…"
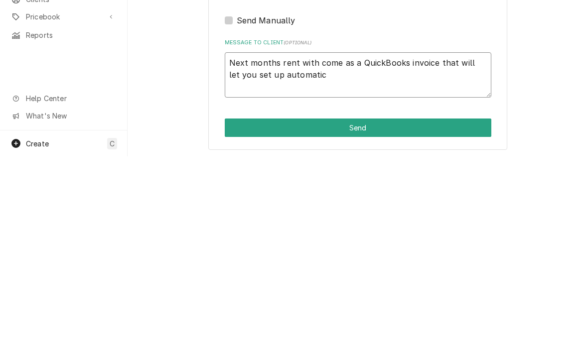
type textarea "x"
type textarea "Next months rent with come as a QuickBooks invoice that will let you set up aut…"
type textarea "x"
type textarea "Next months rent with come as a QuickBooks invoice that will let you set up aut…"
type textarea "x"
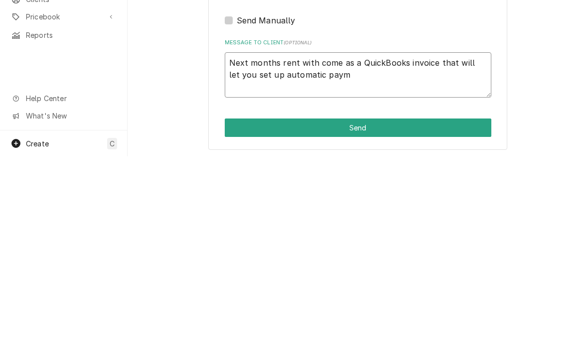
type textarea "Next months rent with come as a QuickBooks invoice that will let you set up aut…"
type textarea "x"
type textarea "Next months rent with come as a QuickBooks invoice that will let you set up aut…"
type textarea "x"
type textarea "Next months rent with come as a QuickBooks invoice that will let you set up aut…"
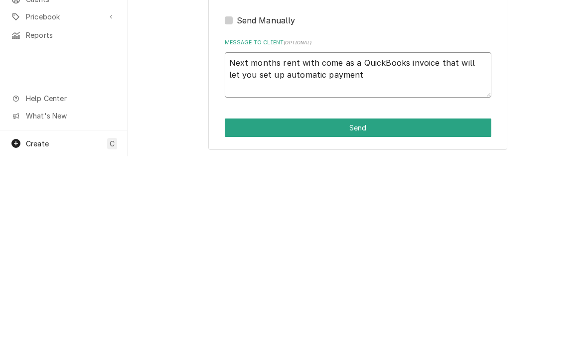
type textarea "x"
type textarea "Next months rent with come as a QuickBooks invoice that will let you set up aut…"
type textarea "x"
type textarea "Next months rent with come as a QuickBooks invoice that will let you set up aut…"
type textarea "x"
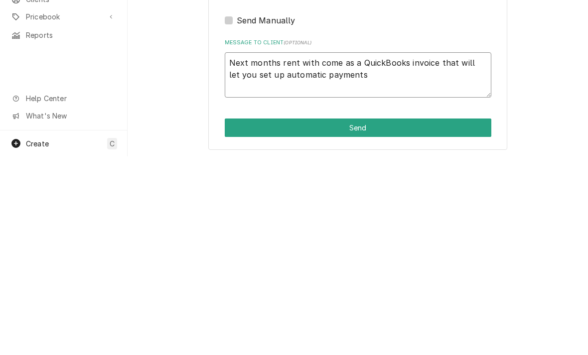
type textarea "Next months rent with come as a QuickBooks invoice that will let you set up aut…"
type textarea "x"
type textarea "Next months rent with come as a QuickBooks invoice that will let you set up aut…"
type textarea "x"
type textarea "Next months rent with come as a QuickBooks invoice that will let you set up aut…"
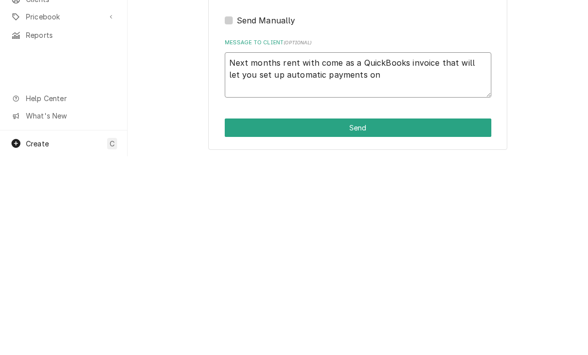
type textarea "x"
type textarea "Next months rent with come as a QuickBooks invoice that will let you set up aut…"
type textarea "x"
type textarea "Next months rent with come as a QuickBooks invoice that will let you set up aut…"
type textarea "x"
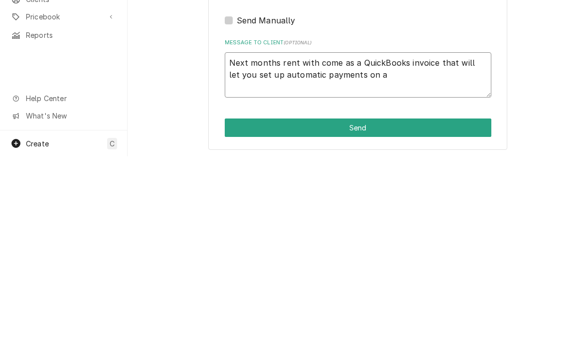
type textarea "Next months rent with come as a QuickBooks invoice that will let you set up aut…"
type textarea "x"
type textarea "Next months rent with come as a QuickBooks invoice that will let you set up aut…"
type textarea "x"
type textarea "Next months rent with come as a QuickBooks invoice that will let you set up aut…"
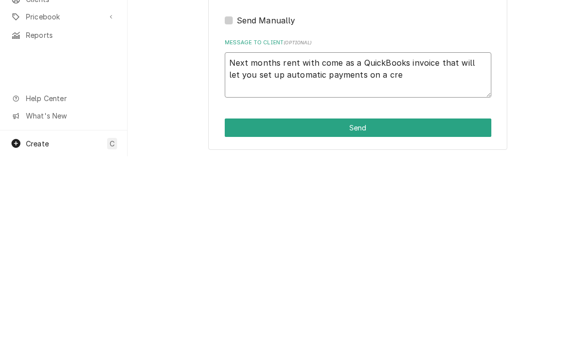
type textarea "x"
type textarea "Next months rent with come as a QuickBooks invoice that will let you set up aut…"
type textarea "x"
type textarea "Next months rent with come as a QuickBooks invoice that will let you set up aut…"
type textarea "x"
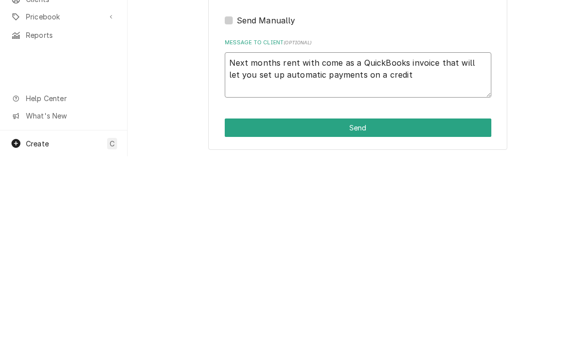
type textarea "Next months rent with come as a QuickBooks invoice that will let you set up aut…"
type textarea "x"
type textarea "Next months rent with come as a QuickBooks invoice that will let you set up aut…"
type textarea "x"
type textarea "Next months rent with come as a QuickBooks invoice that will let you set up aut…"
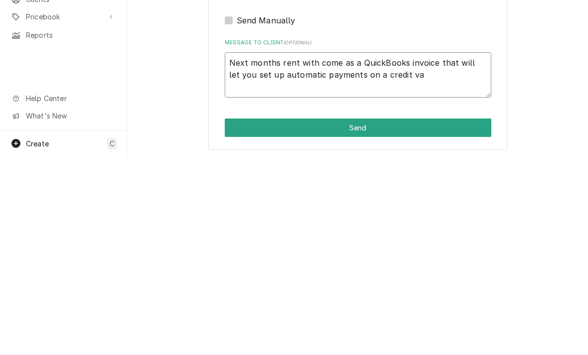
type textarea "x"
type textarea "Next months rent with come as a QuickBooks invoice that will let you set up aut…"
type textarea "x"
type textarea "Next months rent with come as a QuickBooks invoice that will let you set up aut…"
type textarea "x"
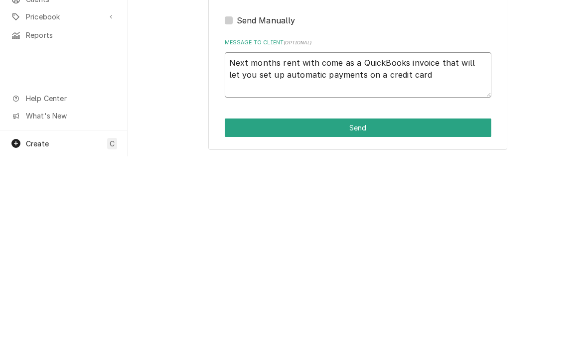
type textarea "Next months rent with come as a QuickBooks invoice that will let you set up aut…"
type textarea "x"
type textarea "Next months rent with come as a QuickBooks invoice that will let you set up aut…"
click at [245, 317] on button "Send" at bounding box center [358, 326] width 267 height 18
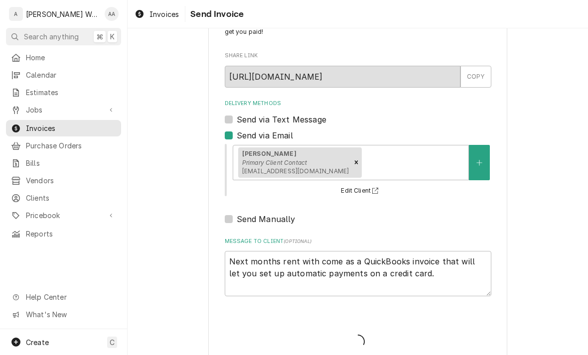
type textarea "x"
